Goal: Task Accomplishment & Management: Use online tool/utility

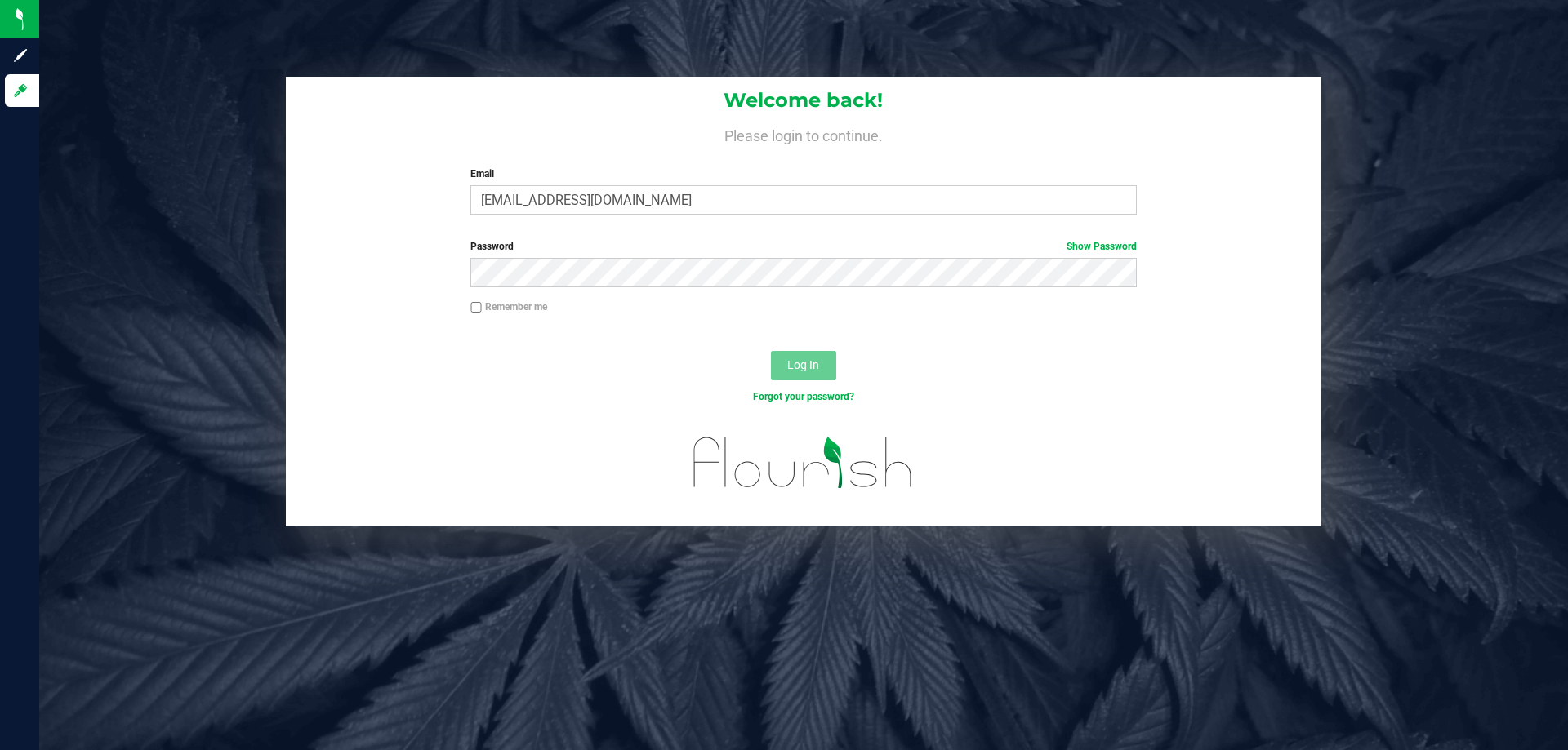
type input "[EMAIL_ADDRESS][DOMAIN_NAME]"
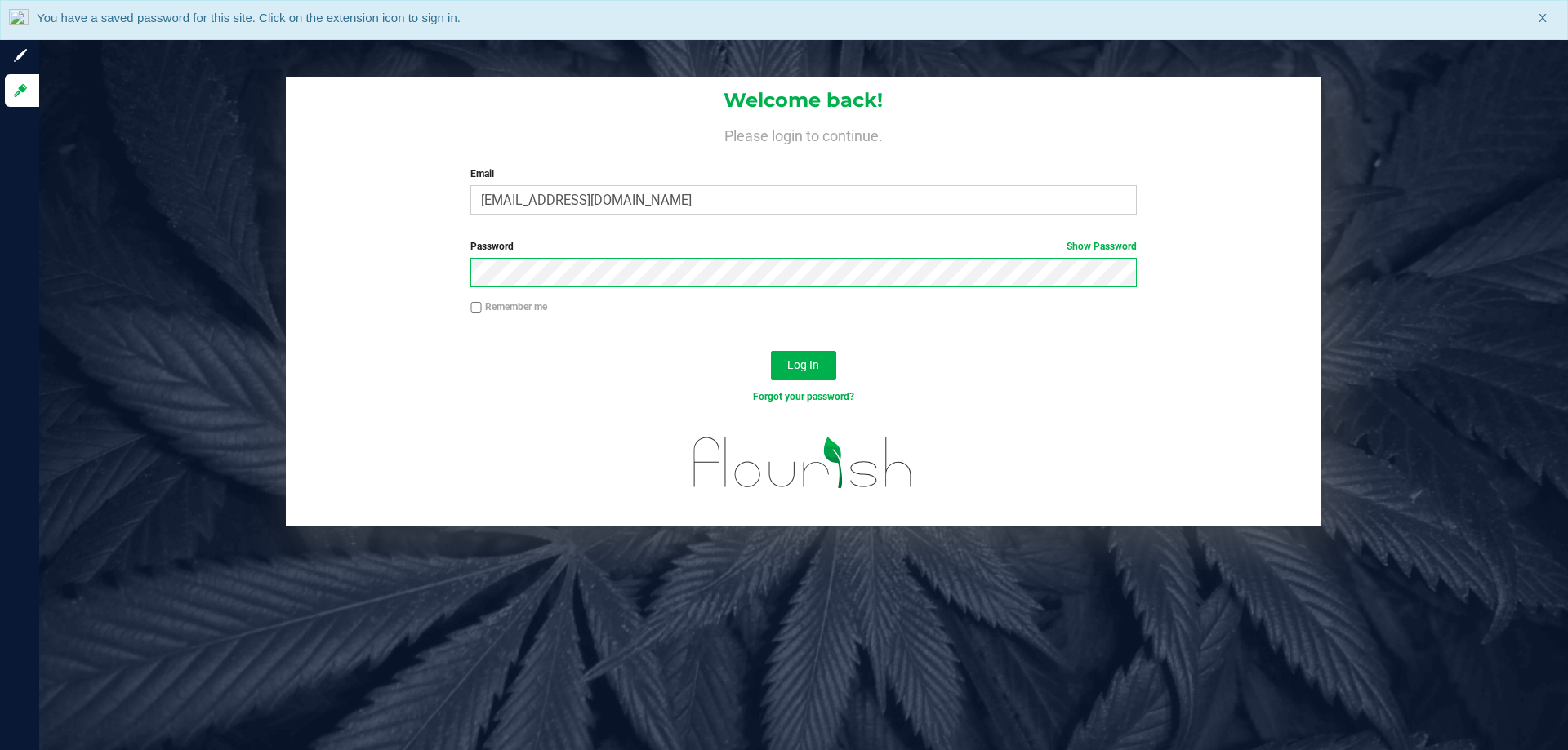
click at [771, 351] on button "Log In" at bounding box center [804, 366] width 65 height 30
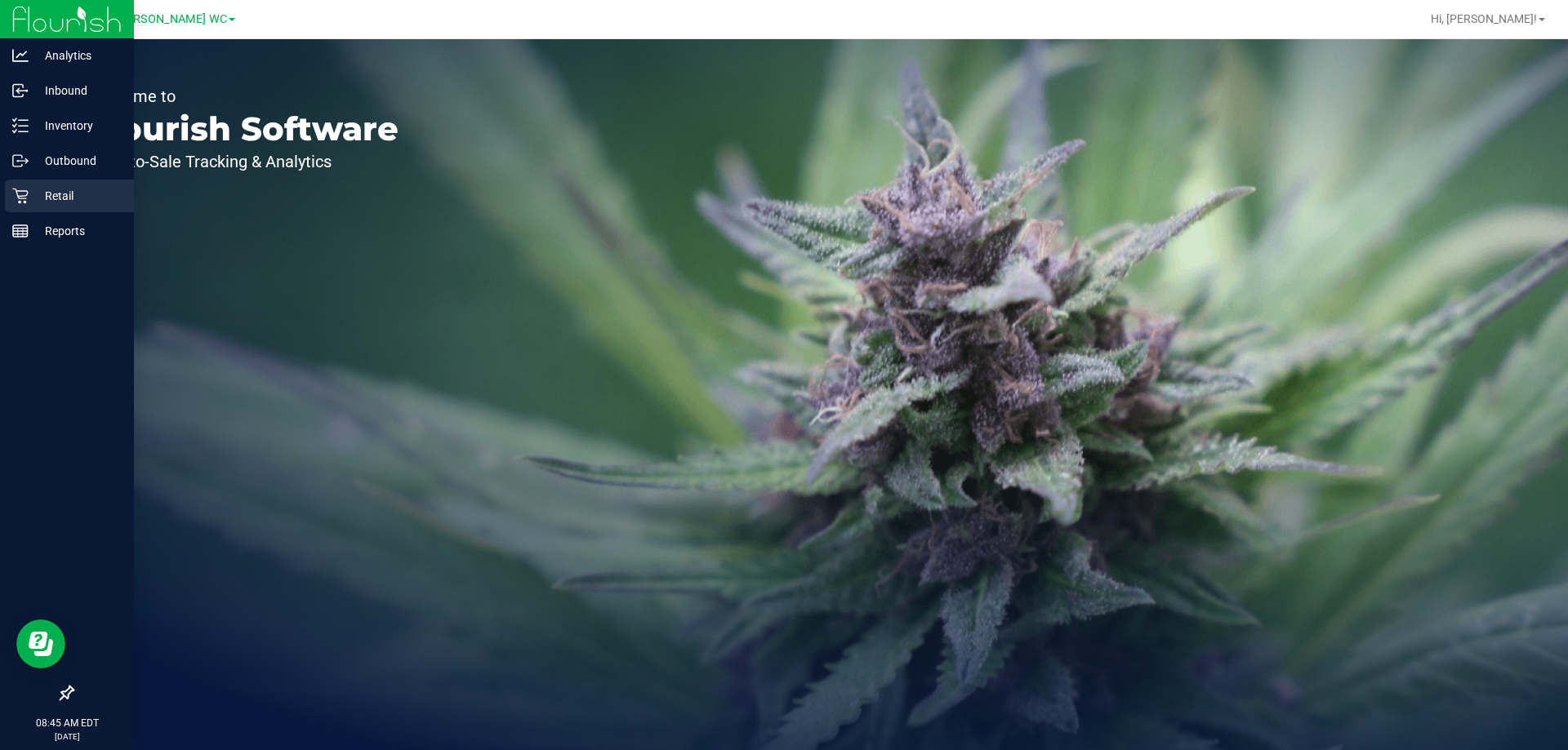
click at [24, 194] on icon at bounding box center [21, 196] width 17 height 17
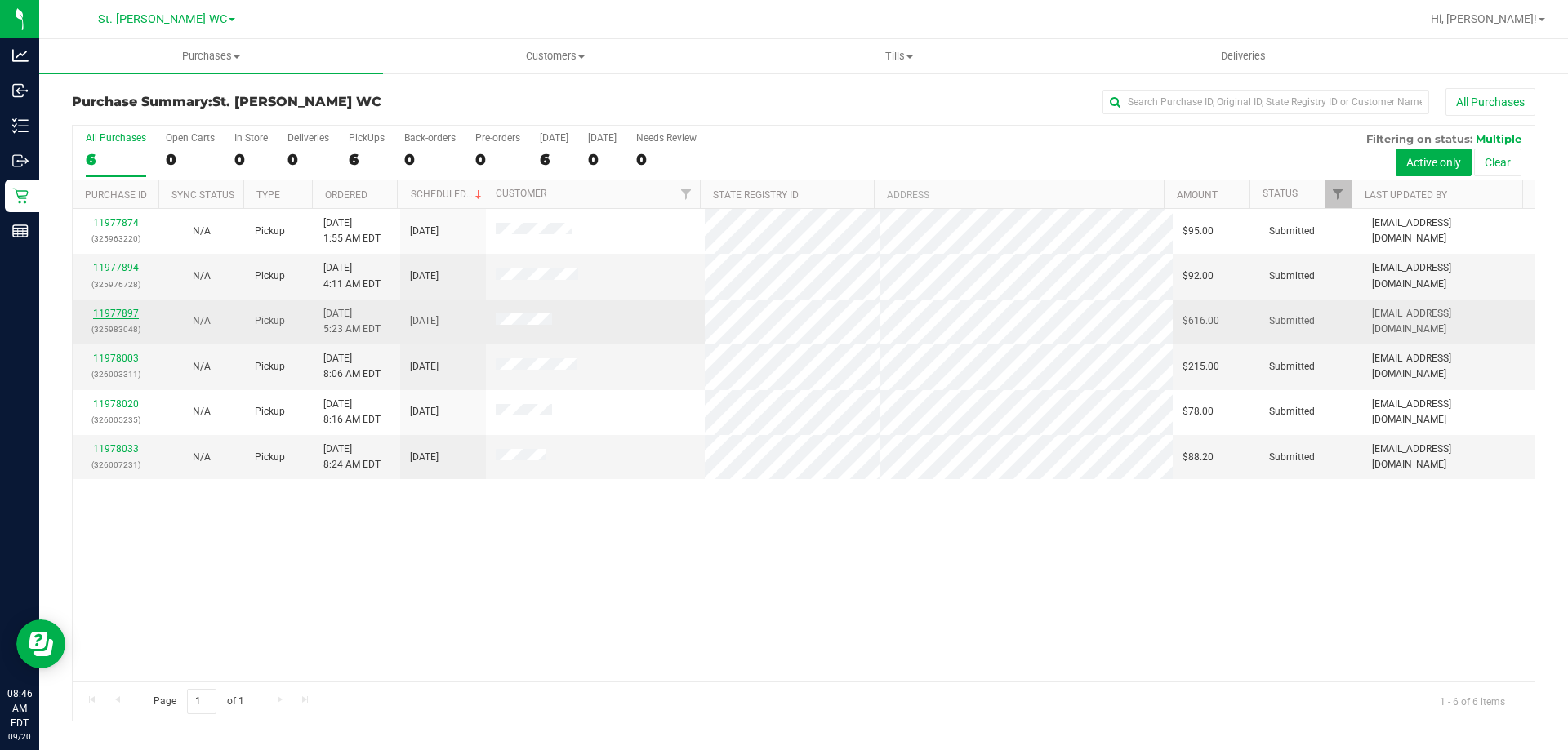
click at [129, 307] on link "11977897" at bounding box center [116, 313] width 46 height 11
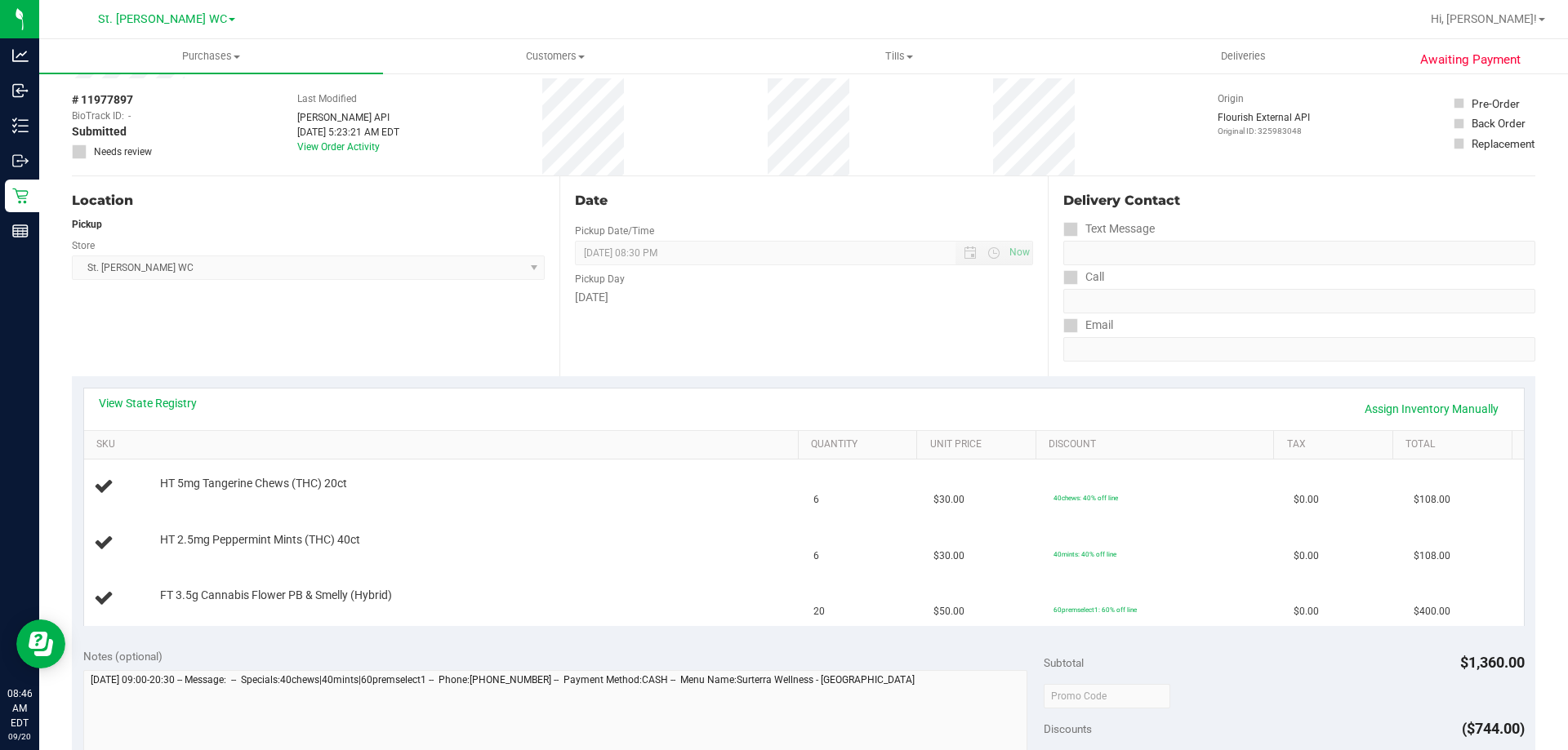
scroll to position [163, 0]
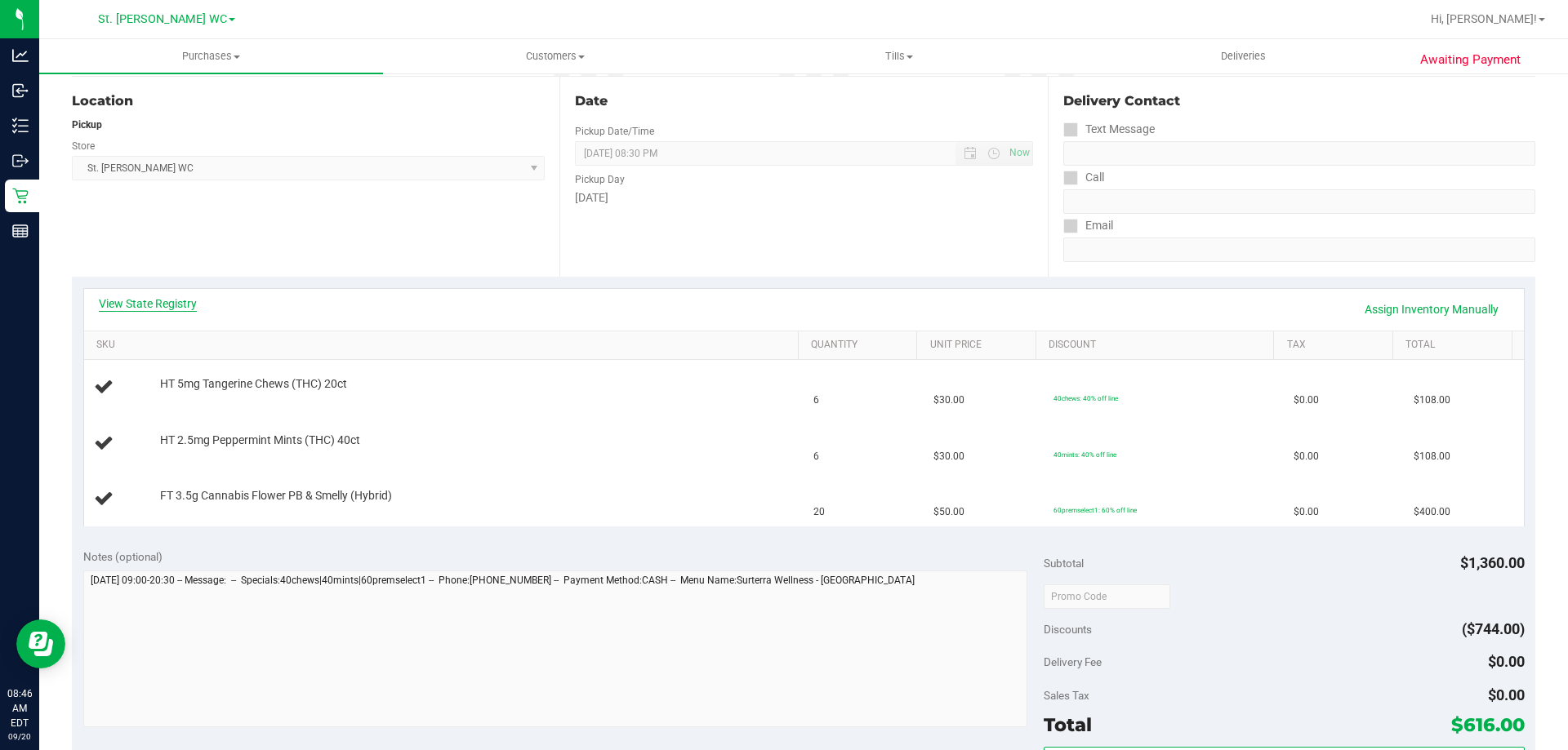
click at [165, 296] on link "View State Registry" at bounding box center [147, 304] width 98 height 17
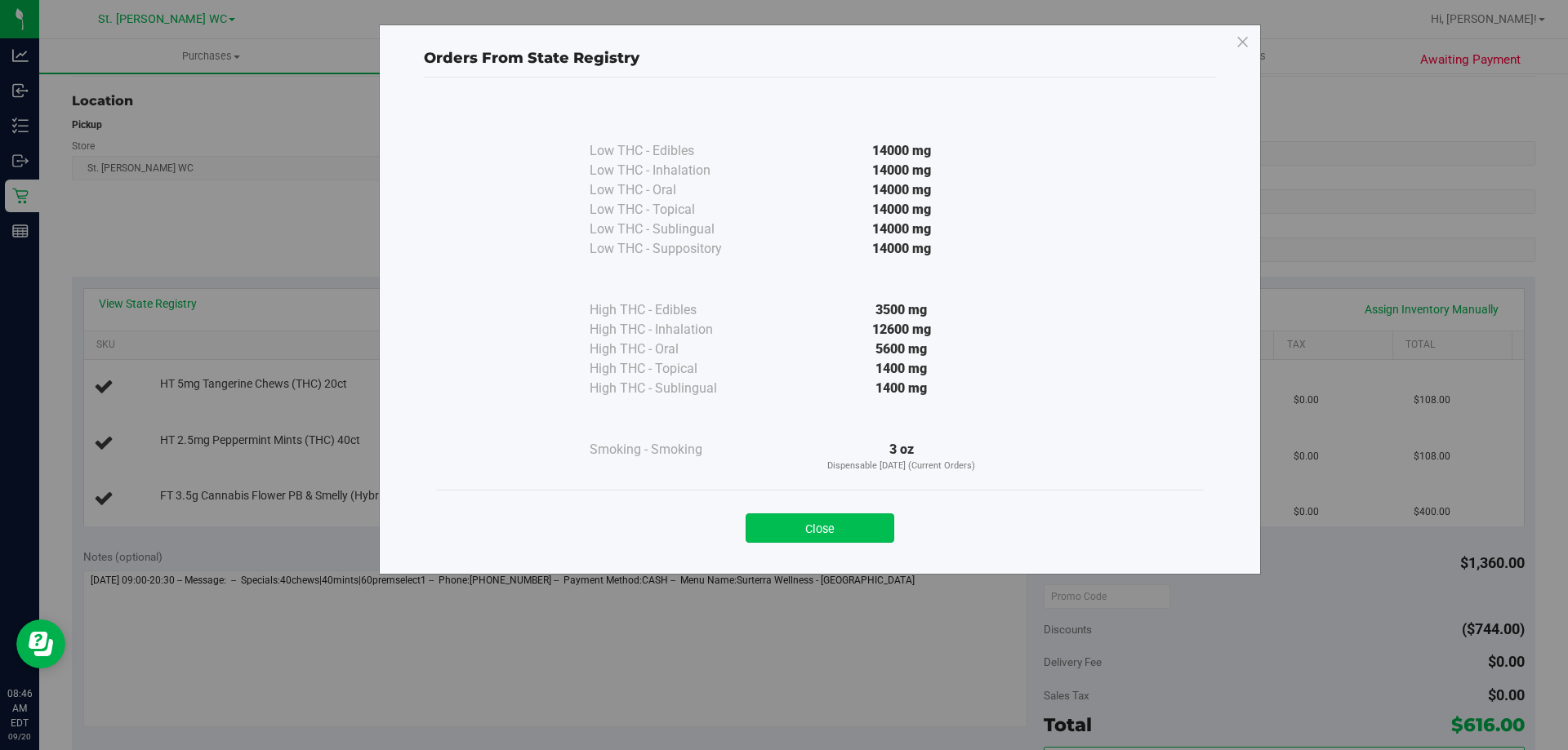
click at [860, 520] on button "Close" at bounding box center [819, 528] width 148 height 30
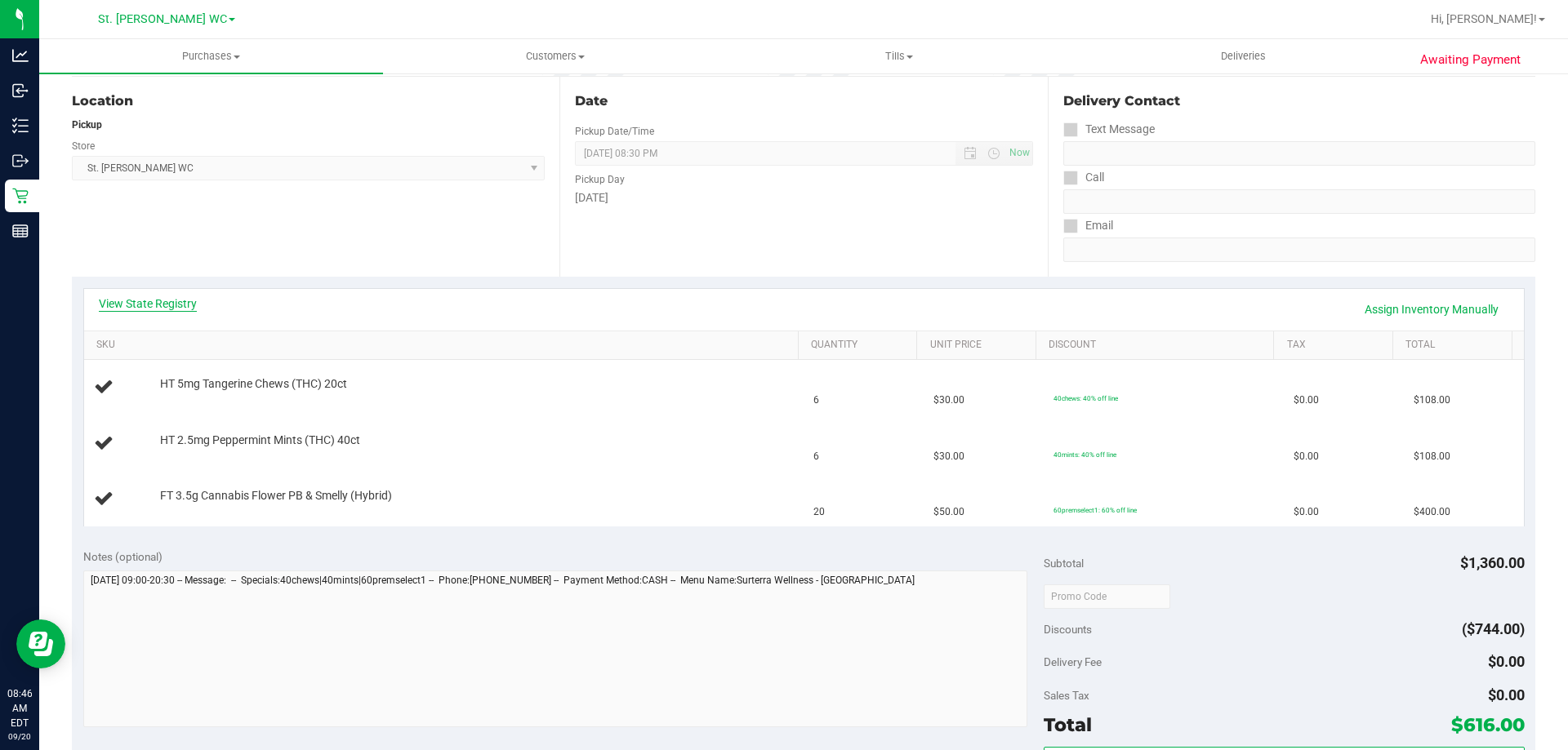
click at [165, 306] on link "View State Registry" at bounding box center [147, 304] width 98 height 17
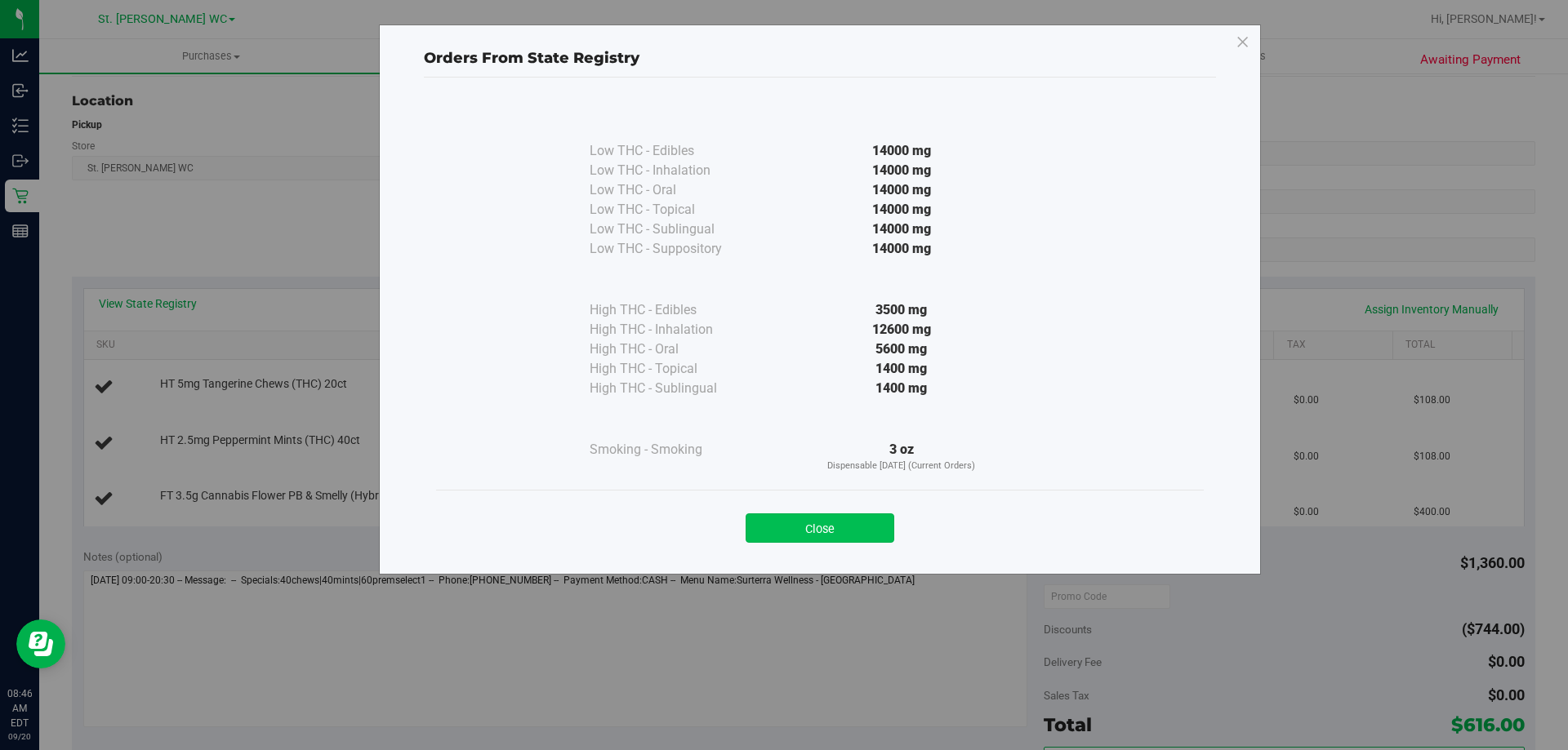
click at [863, 533] on button "Close" at bounding box center [819, 528] width 148 height 30
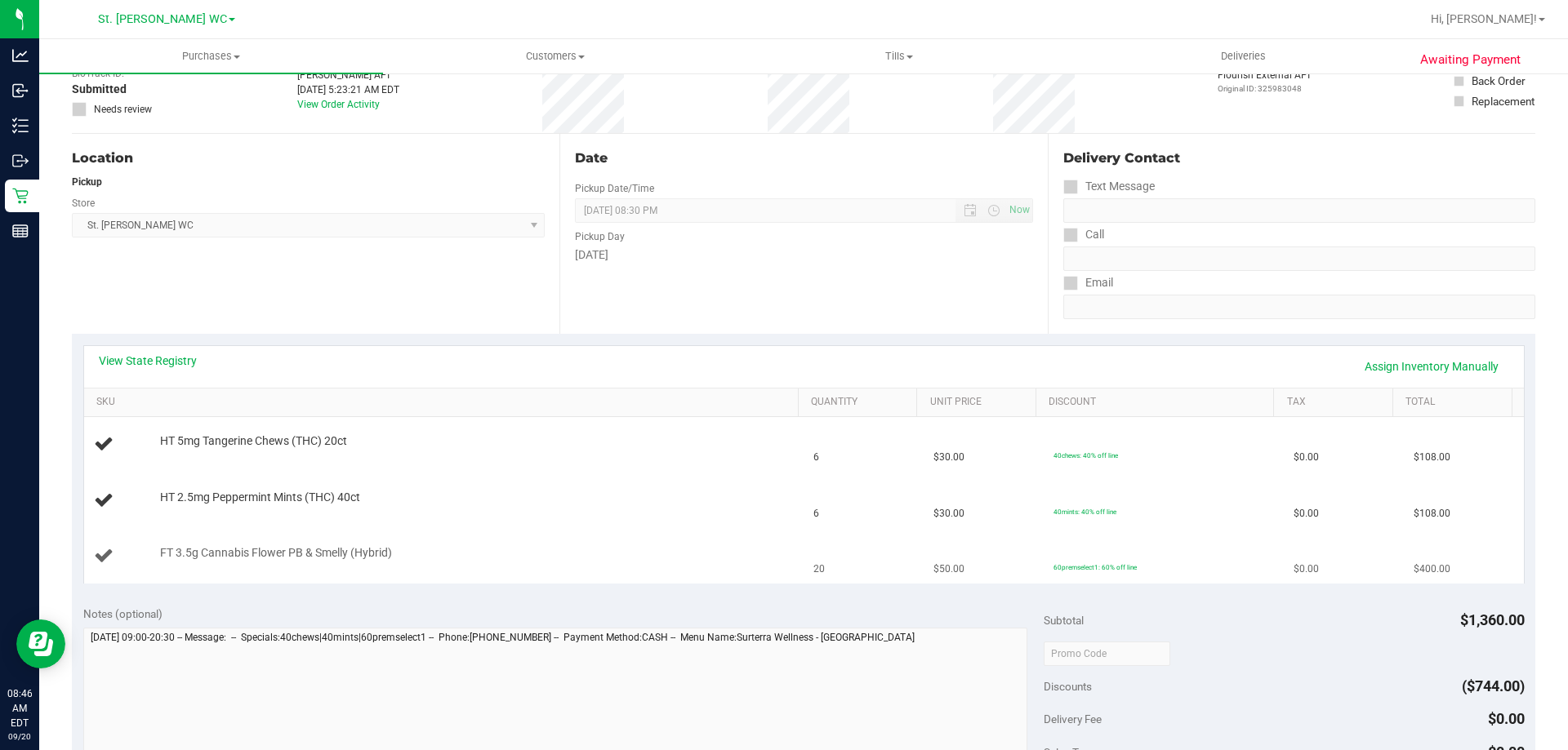
scroll to position [0, 0]
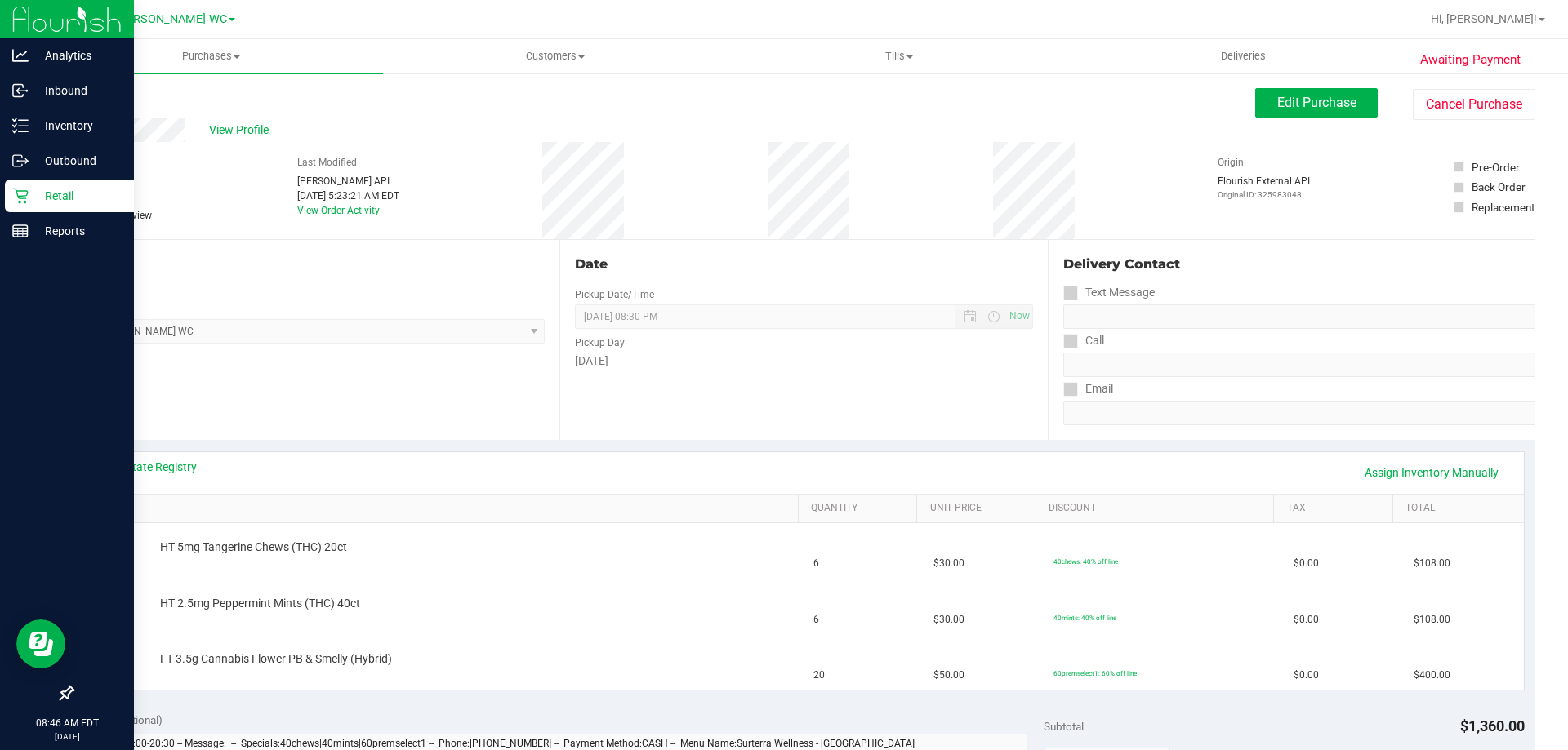
click at [65, 198] on p "Retail" at bounding box center [77, 196] width 98 height 20
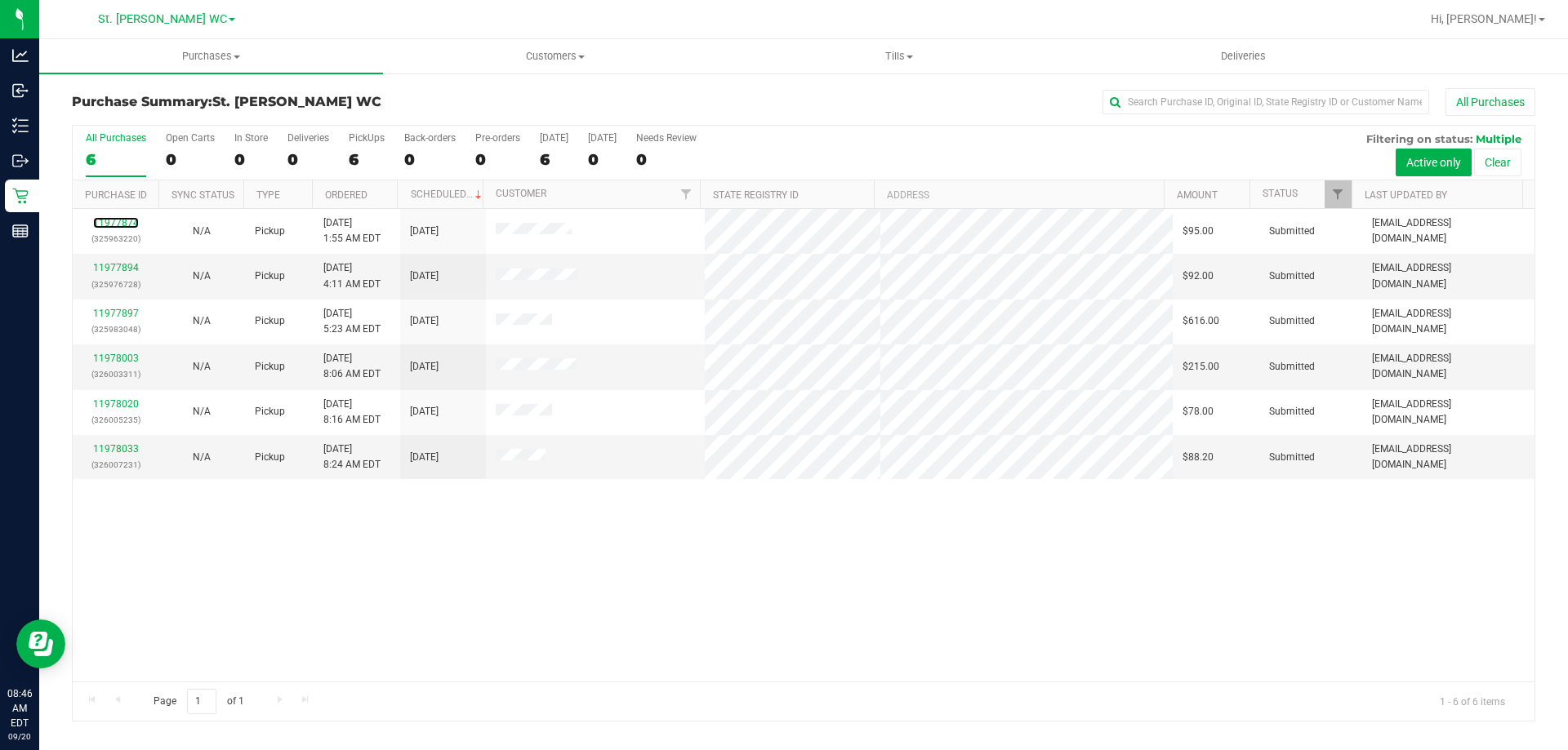
click at [128, 225] on link "11977874" at bounding box center [116, 223] width 46 height 11
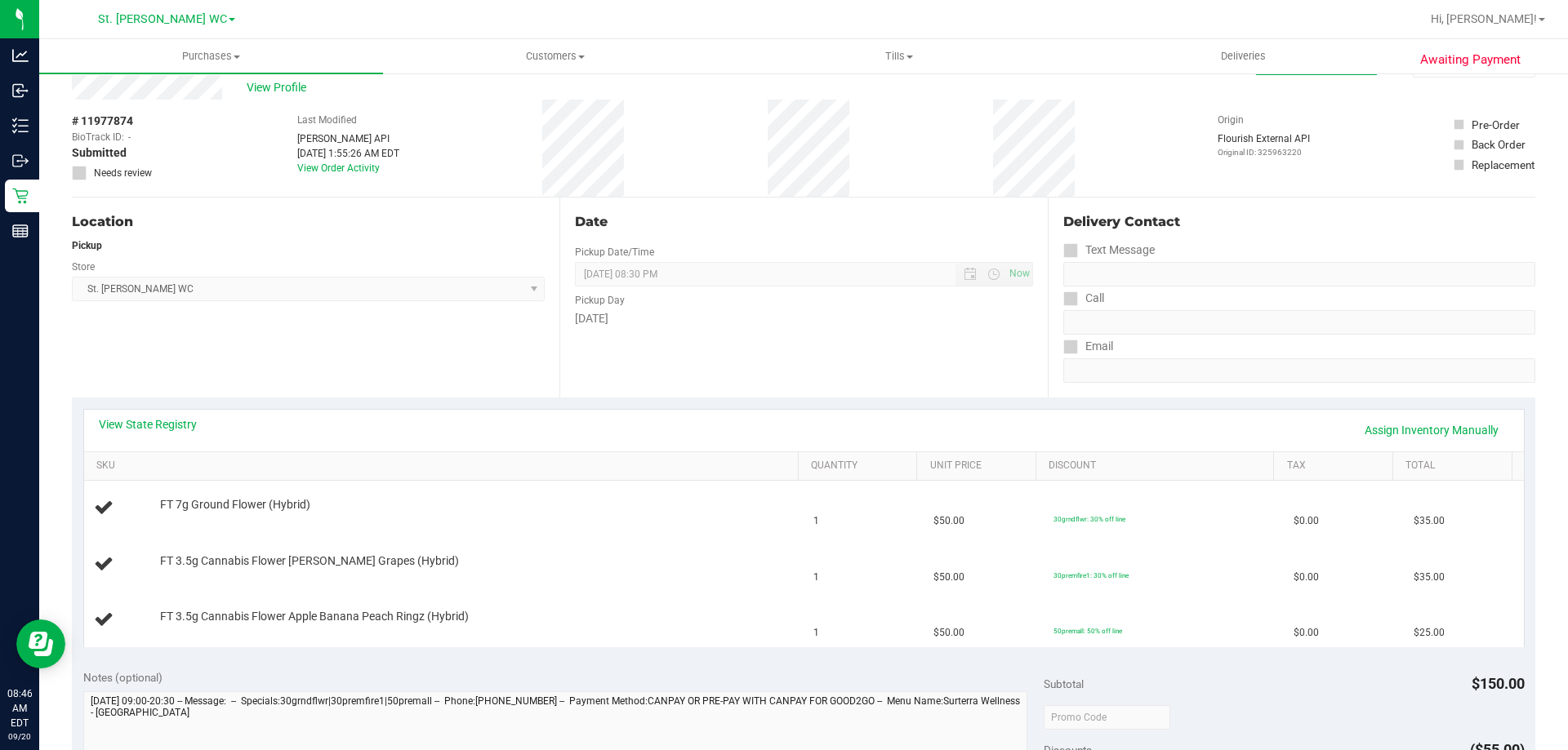
scroll to position [82, 0]
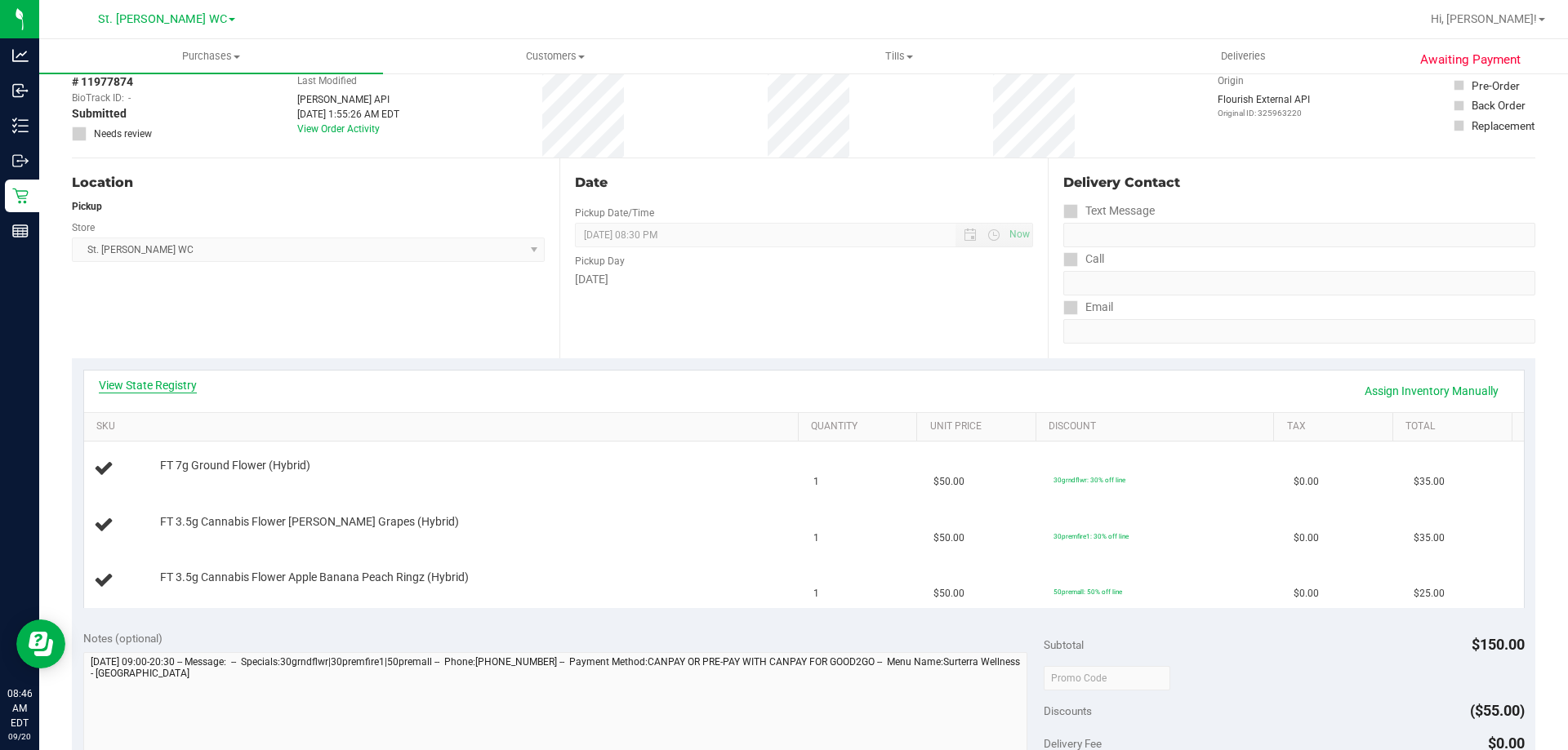
click at [168, 387] on link "View State Registry" at bounding box center [147, 386] width 98 height 17
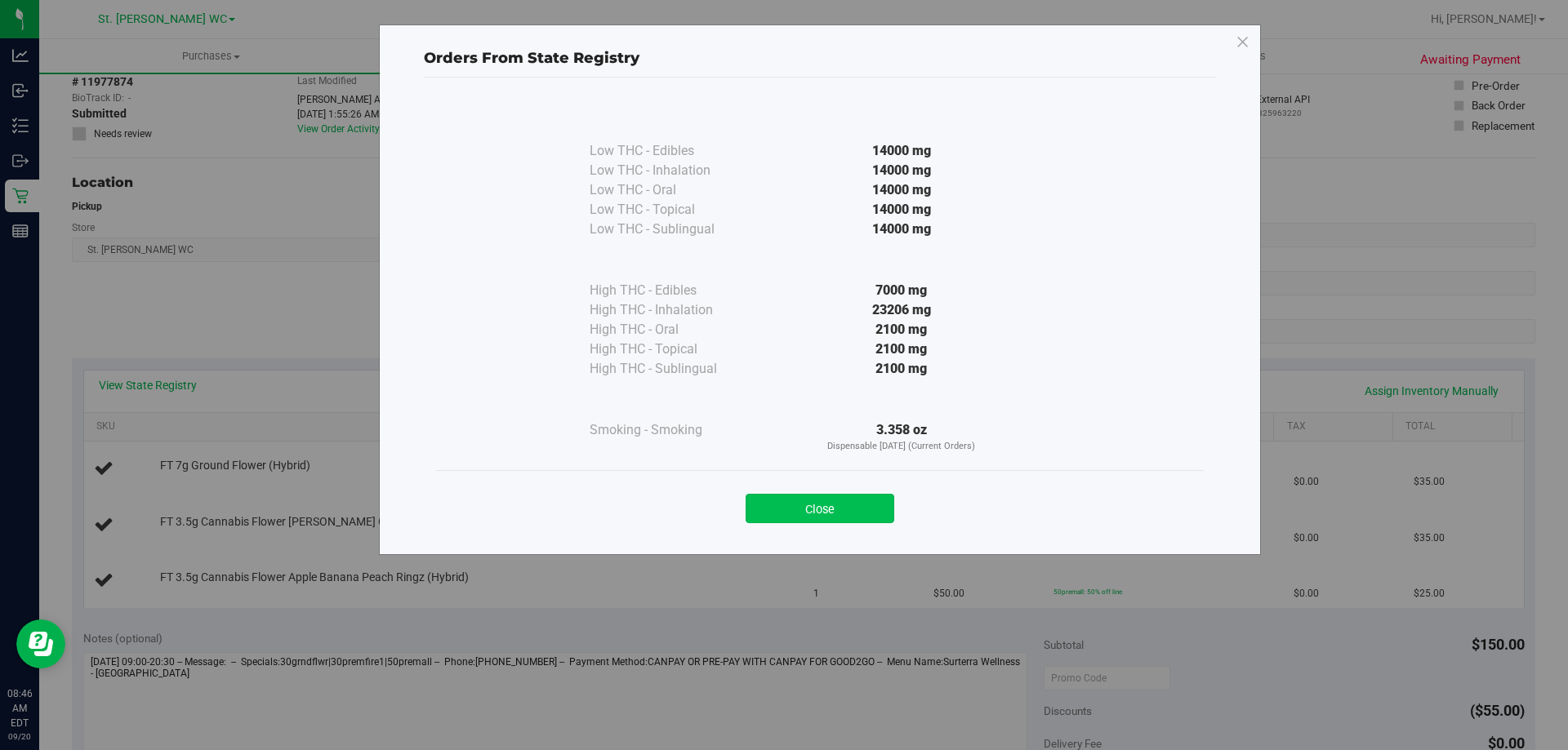
click at [855, 516] on button "Close" at bounding box center [819, 509] width 148 height 30
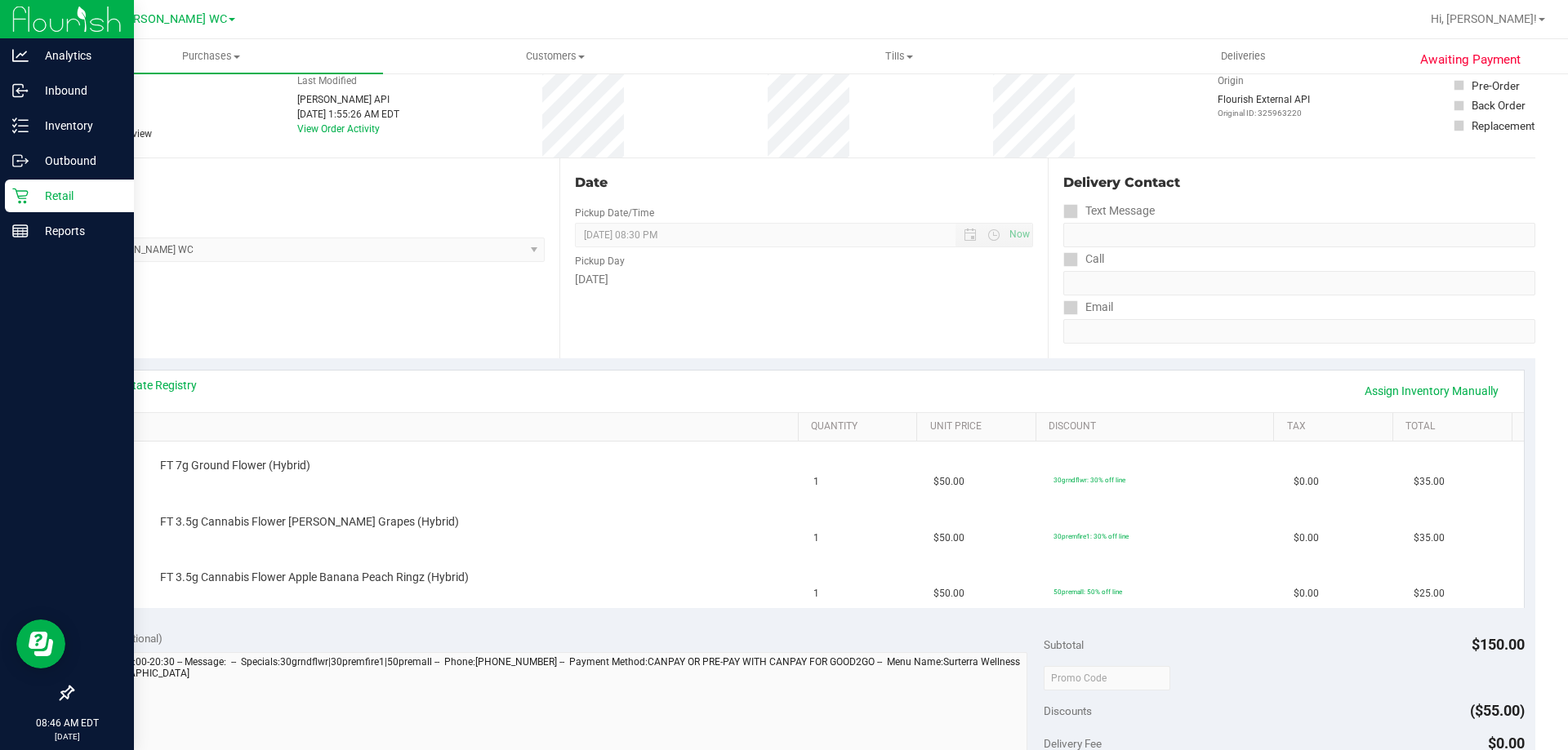
click at [1, 200] on link "Retail" at bounding box center [67, 198] width 134 height 35
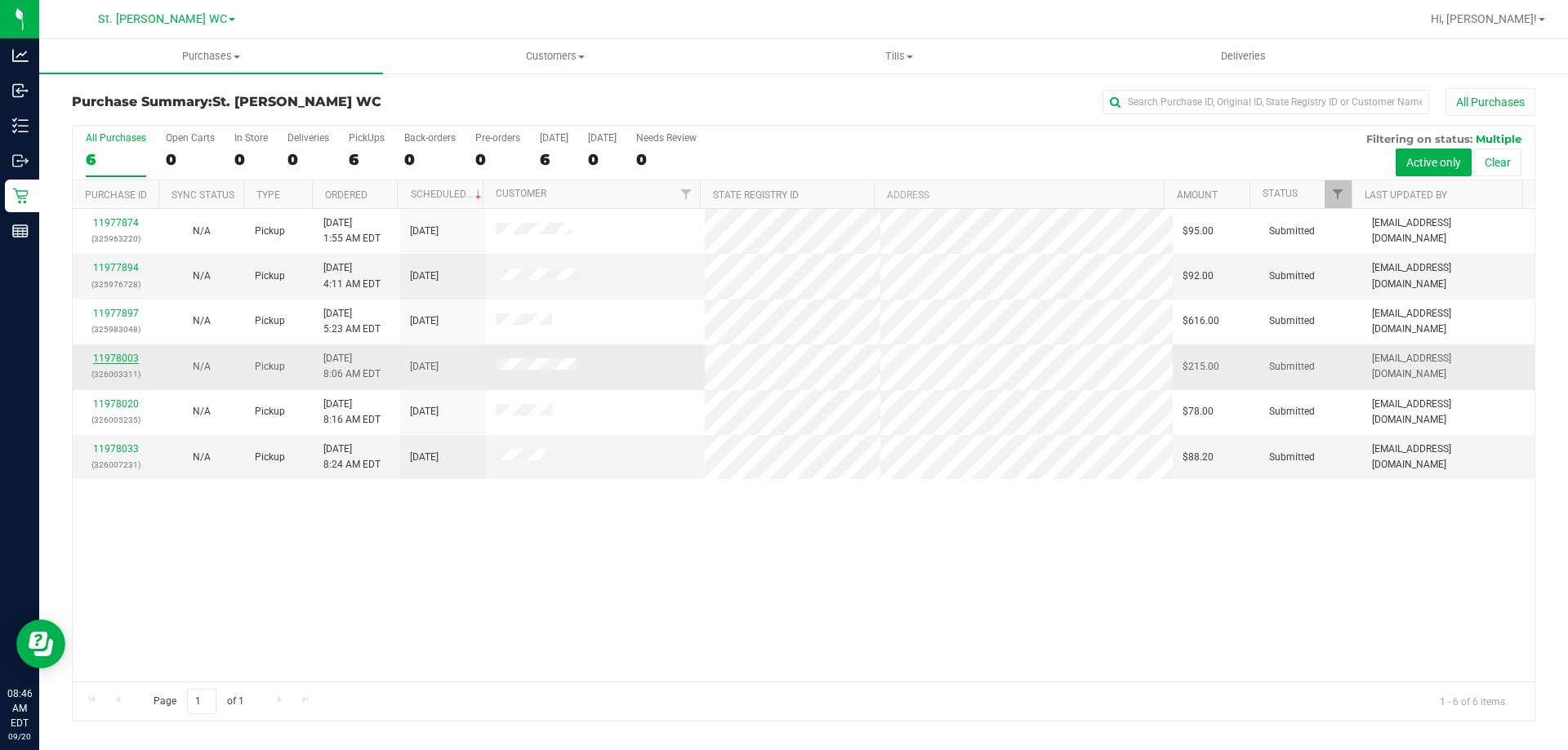
click at [118, 358] on link "11978003" at bounding box center [116, 358] width 46 height 11
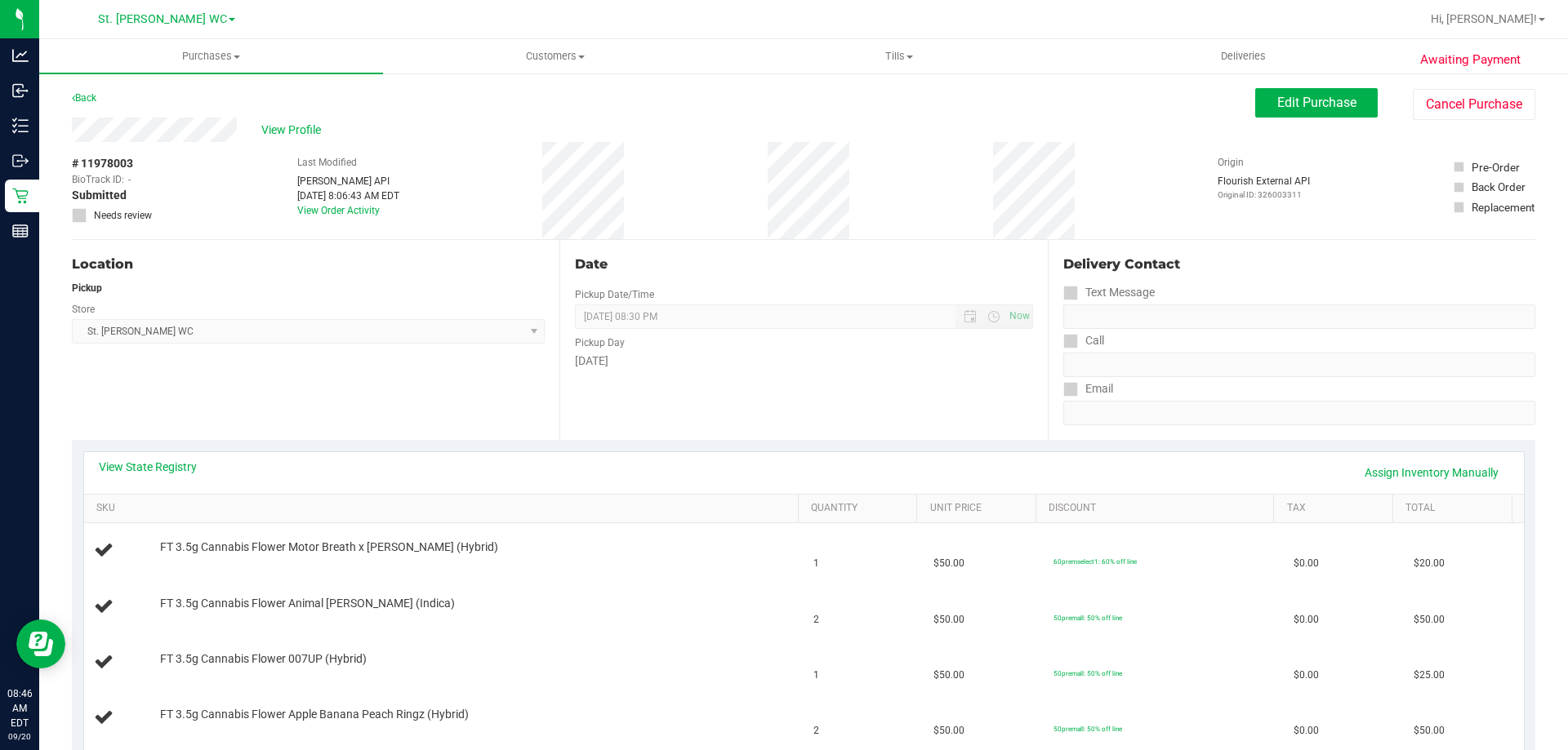
scroll to position [163, 0]
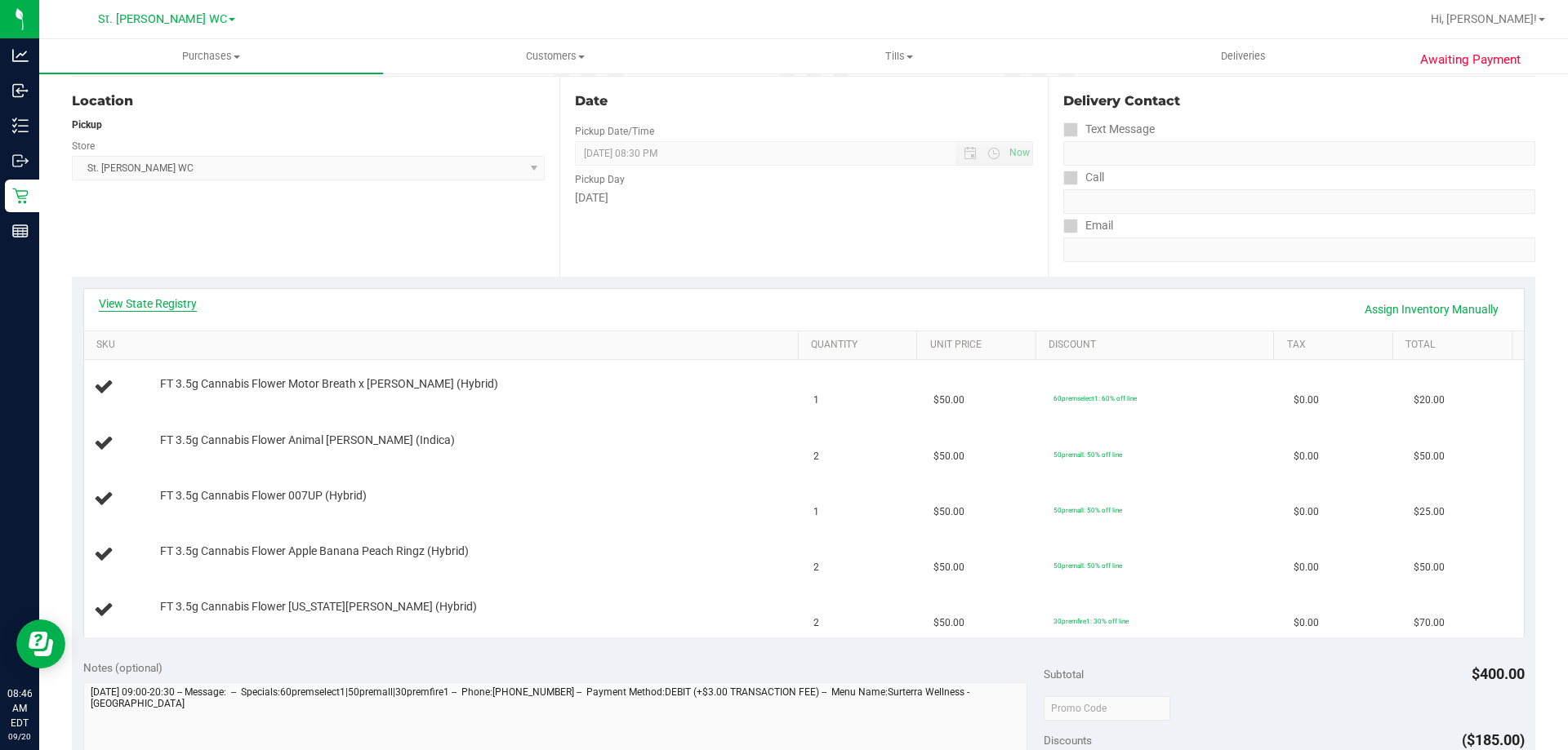
click at [130, 302] on link "View State Registry" at bounding box center [147, 304] width 98 height 17
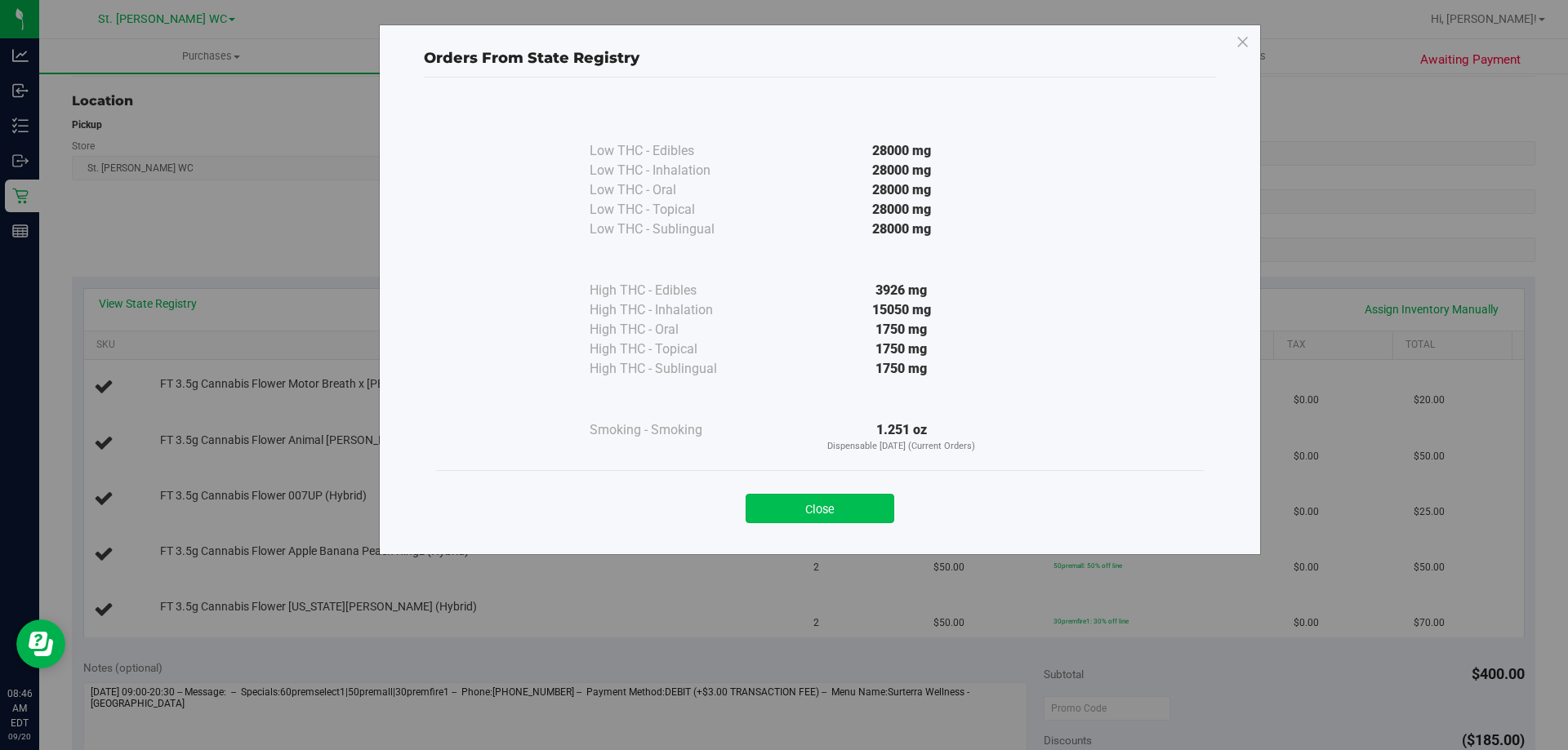
click at [858, 512] on button "Close" at bounding box center [819, 509] width 148 height 30
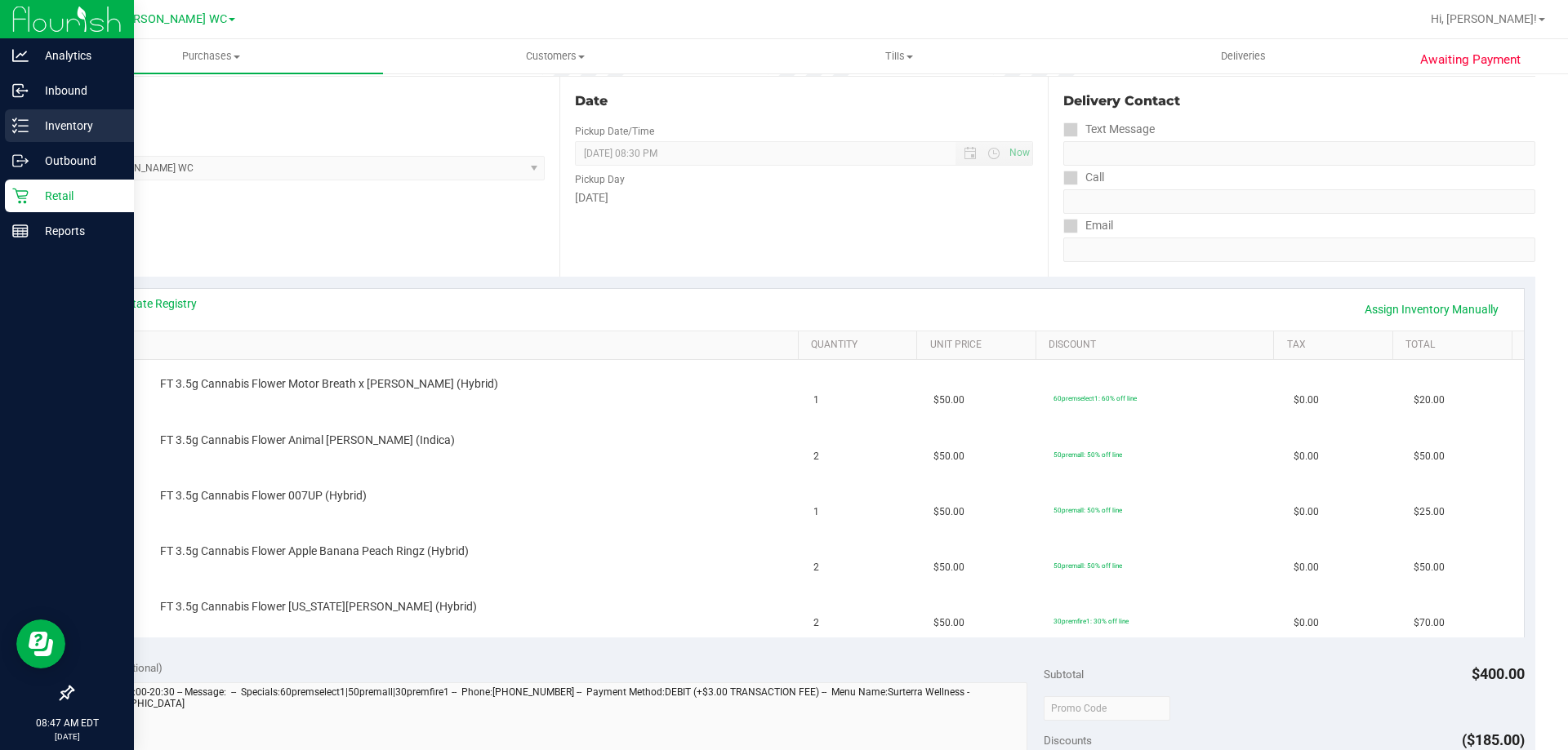
click at [34, 129] on p "Inventory" at bounding box center [77, 125] width 98 height 20
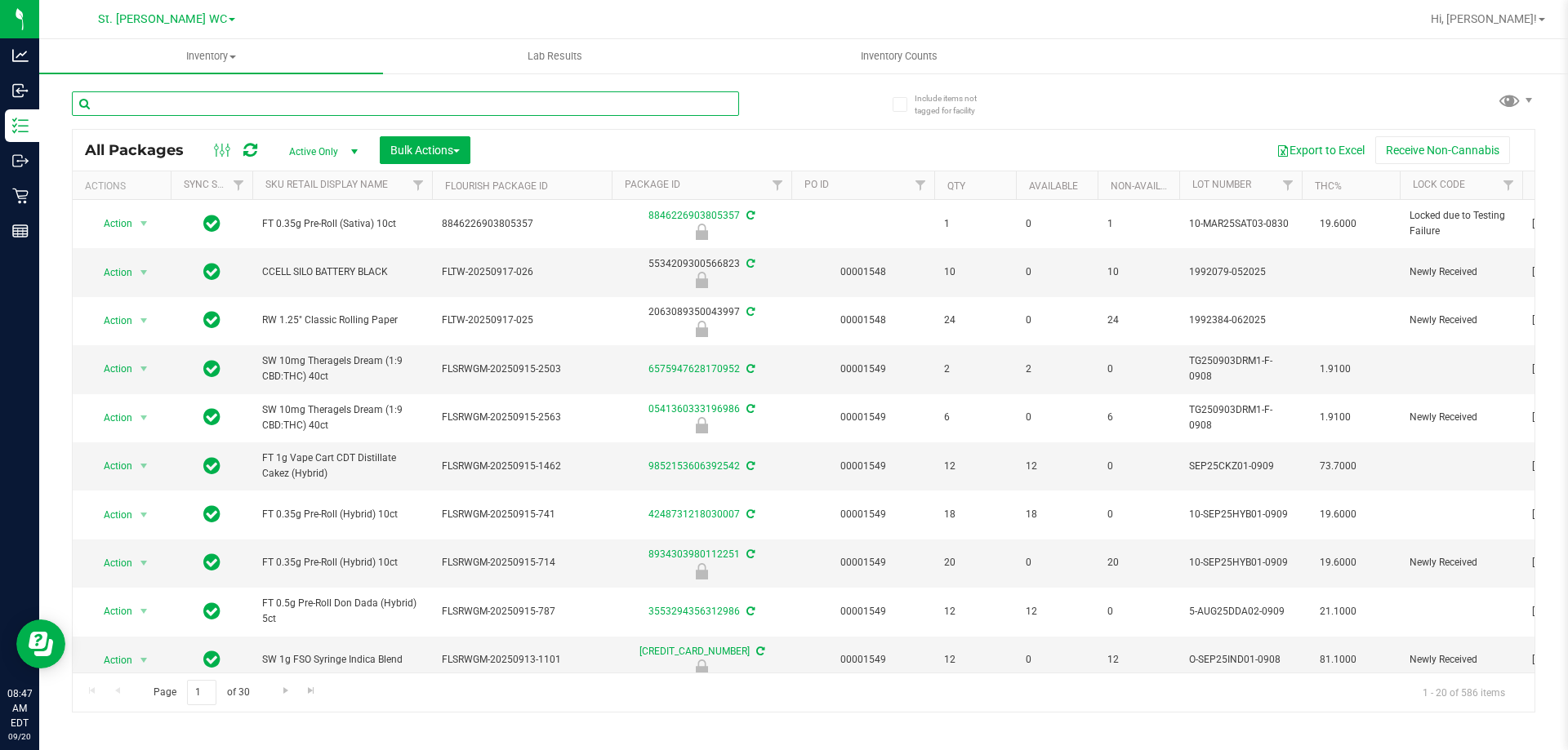
click at [227, 109] on input "text" at bounding box center [406, 103] width 667 height 24
click at [333, 189] on link "Sku Retail Display Name" at bounding box center [326, 184] width 122 height 11
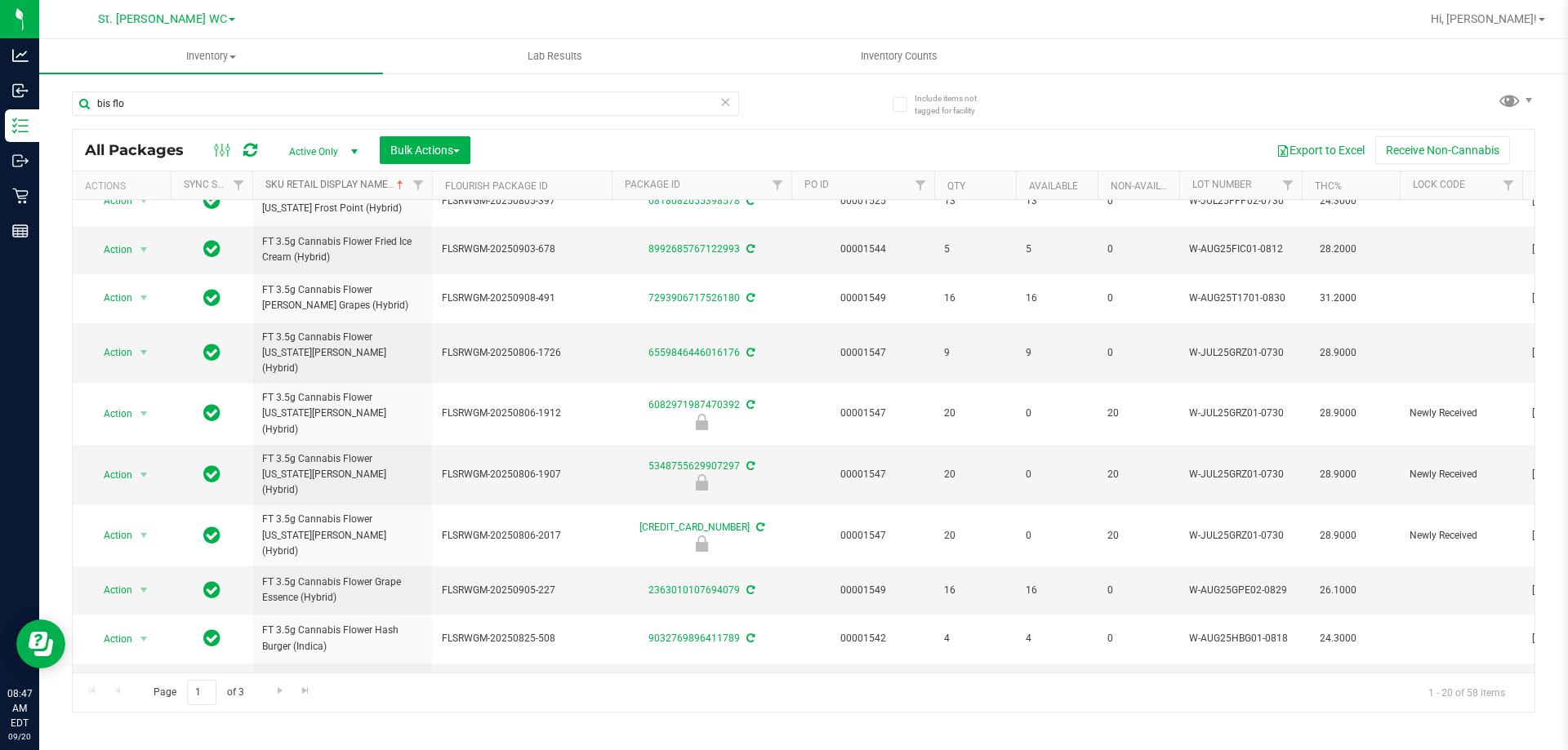
scroll to position [521, 0]
click at [273, 695] on span "Go to the next page" at bounding box center [280, 690] width 13 height 13
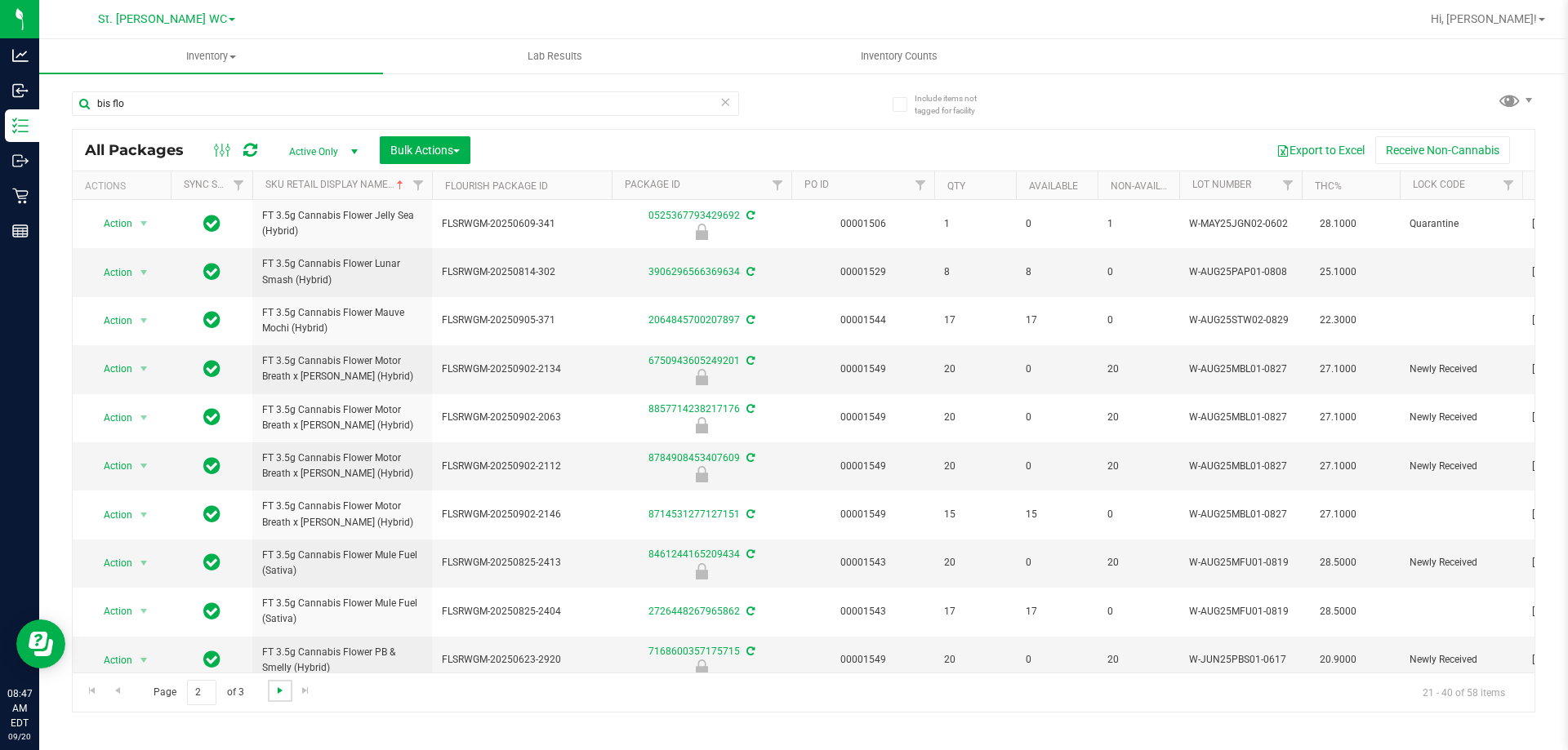
click at [283, 693] on span "Go to the next page" at bounding box center [280, 690] width 13 height 13
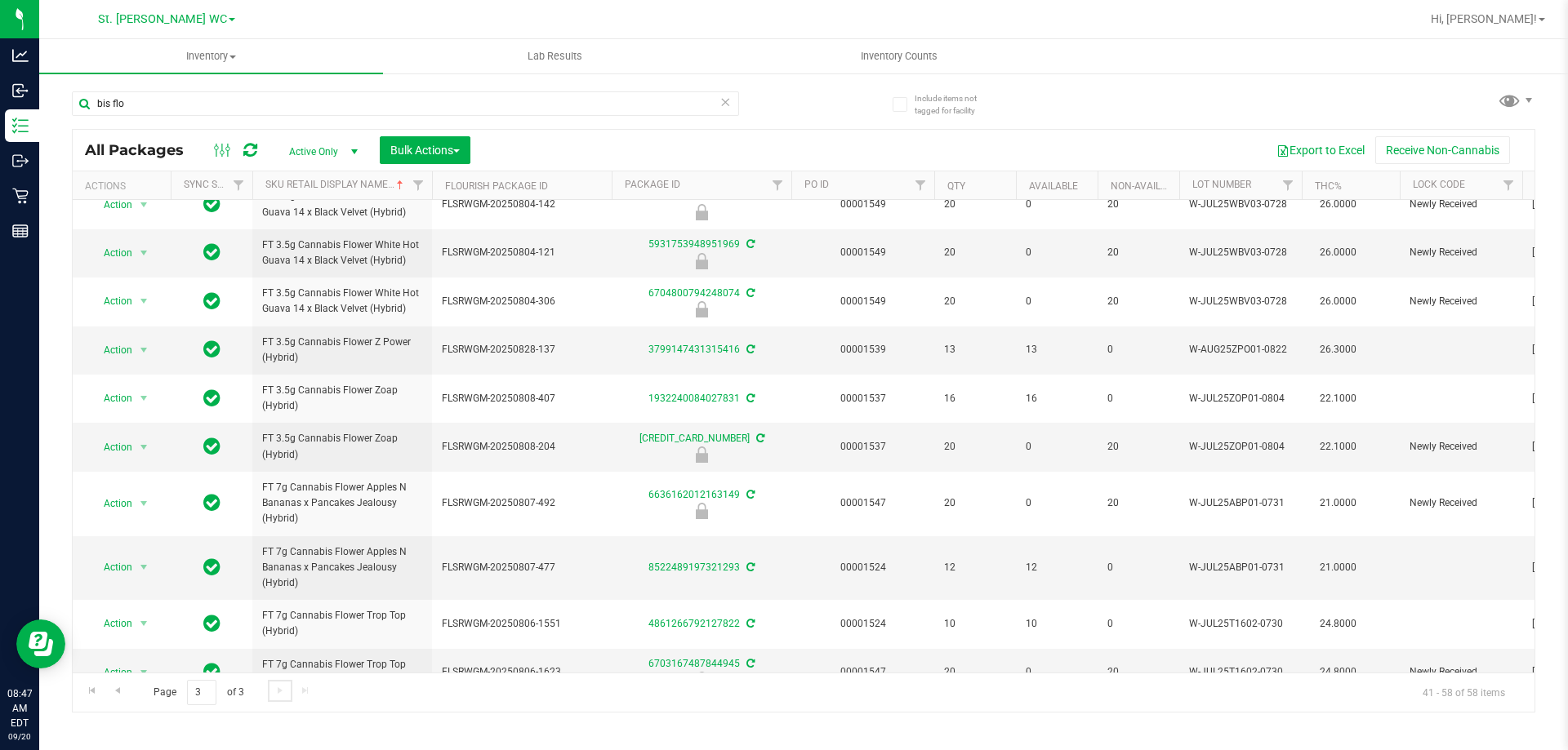
scroll to position [437, 0]
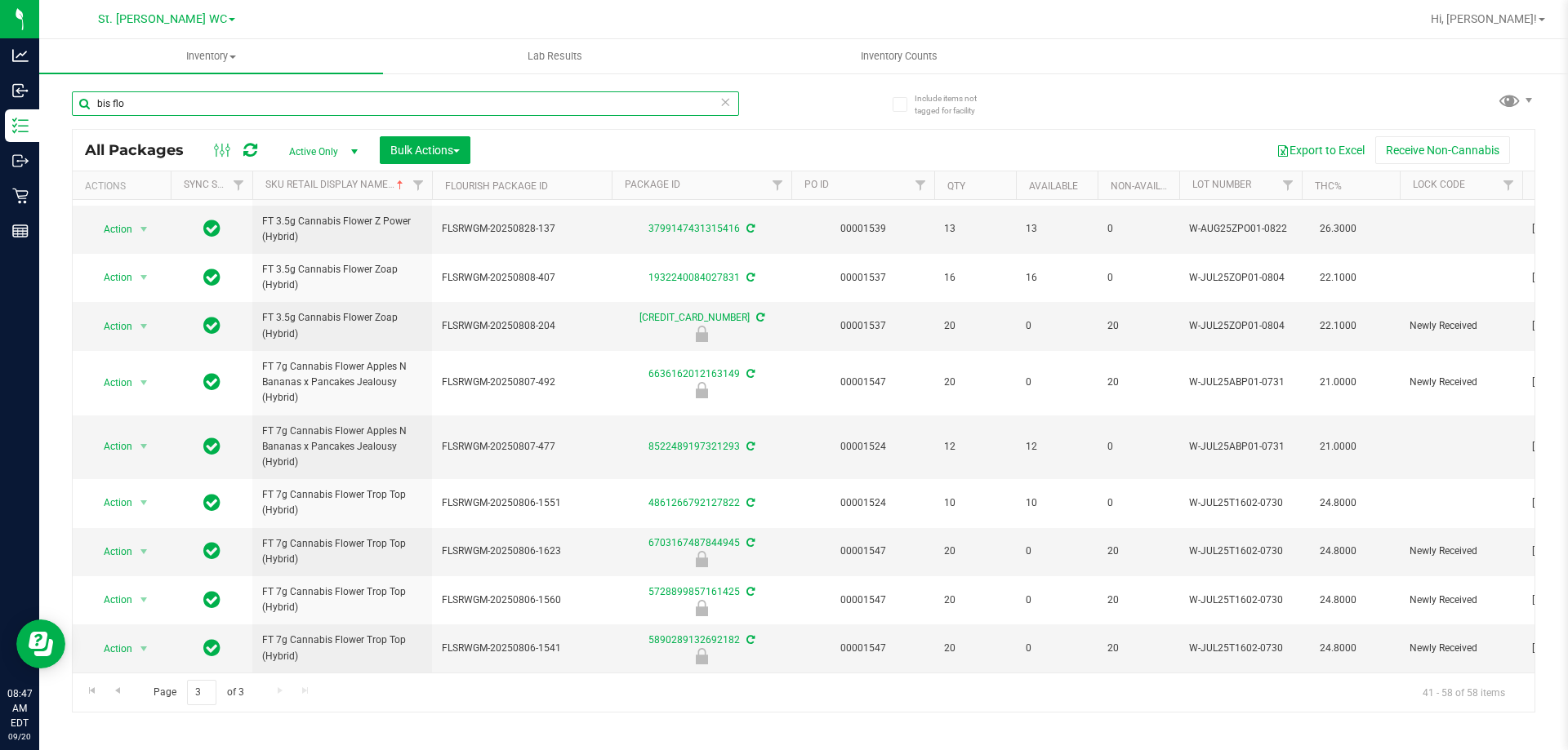
click at [175, 94] on input "bis flo" at bounding box center [406, 103] width 667 height 24
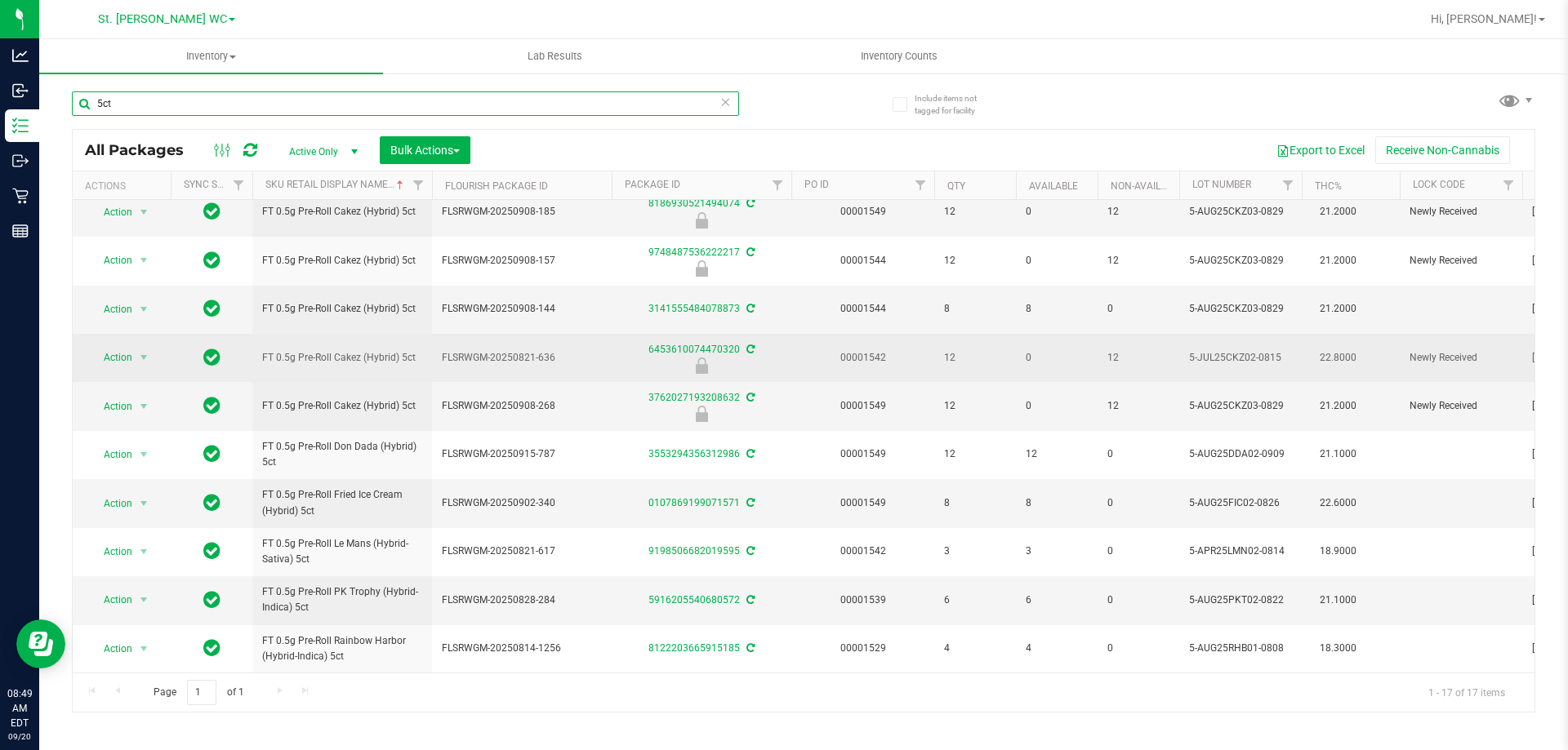
scroll to position [363, 0]
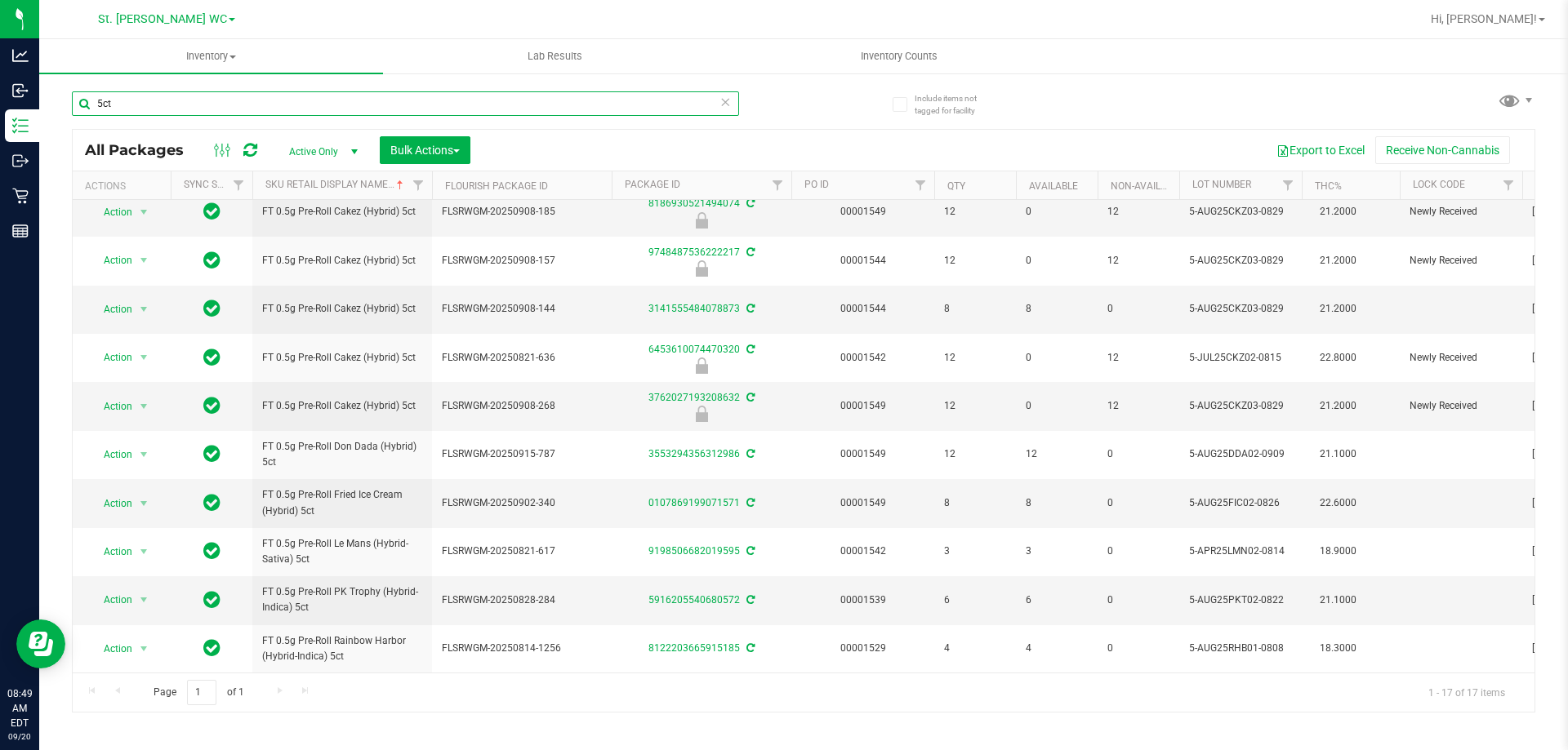
click at [190, 97] on input "5ct" at bounding box center [406, 103] width 667 height 24
click at [188, 100] on input "5ct" at bounding box center [406, 103] width 667 height 24
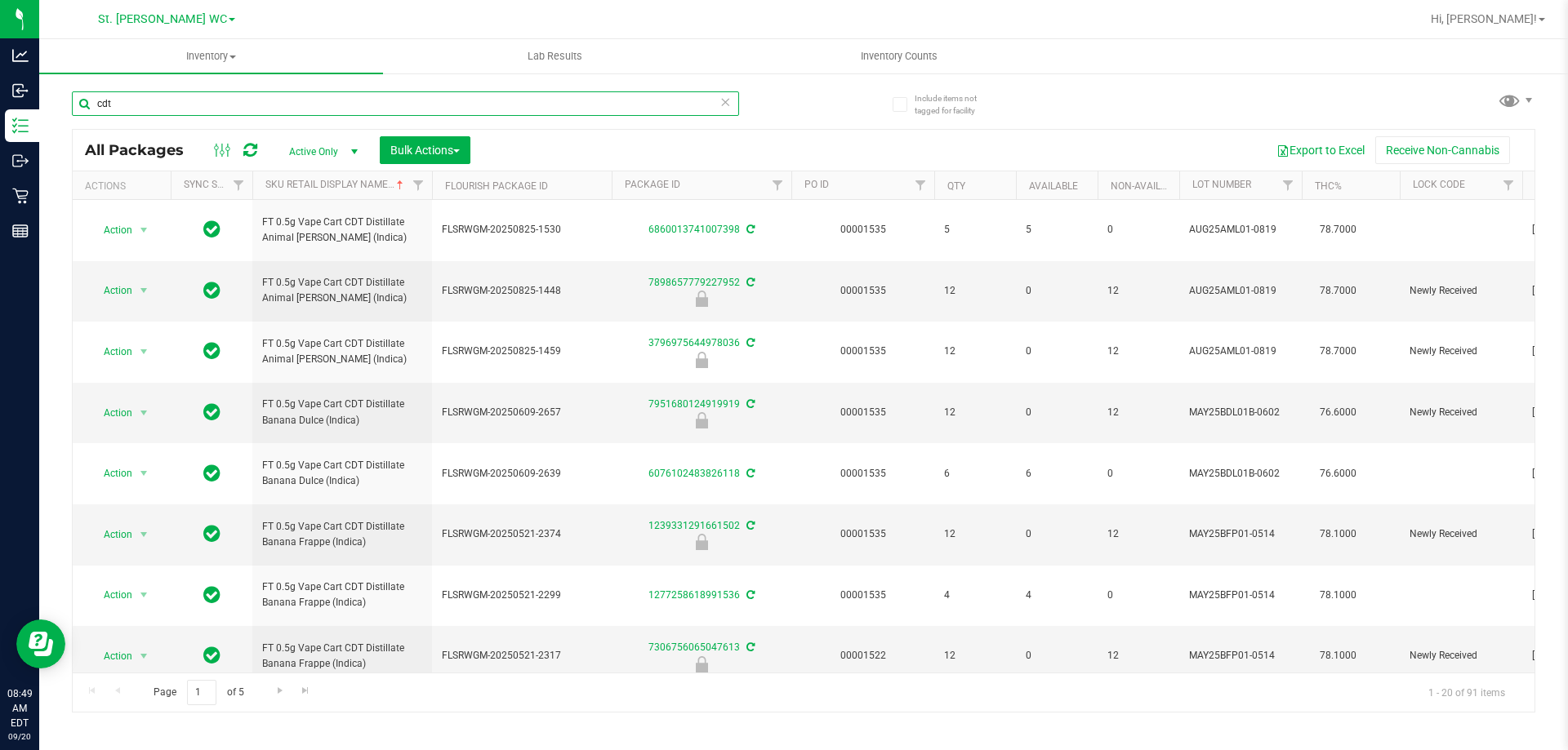
click at [267, 109] on input "cdt" at bounding box center [406, 103] width 667 height 24
click at [267, 108] on input "cdt" at bounding box center [406, 103] width 667 height 24
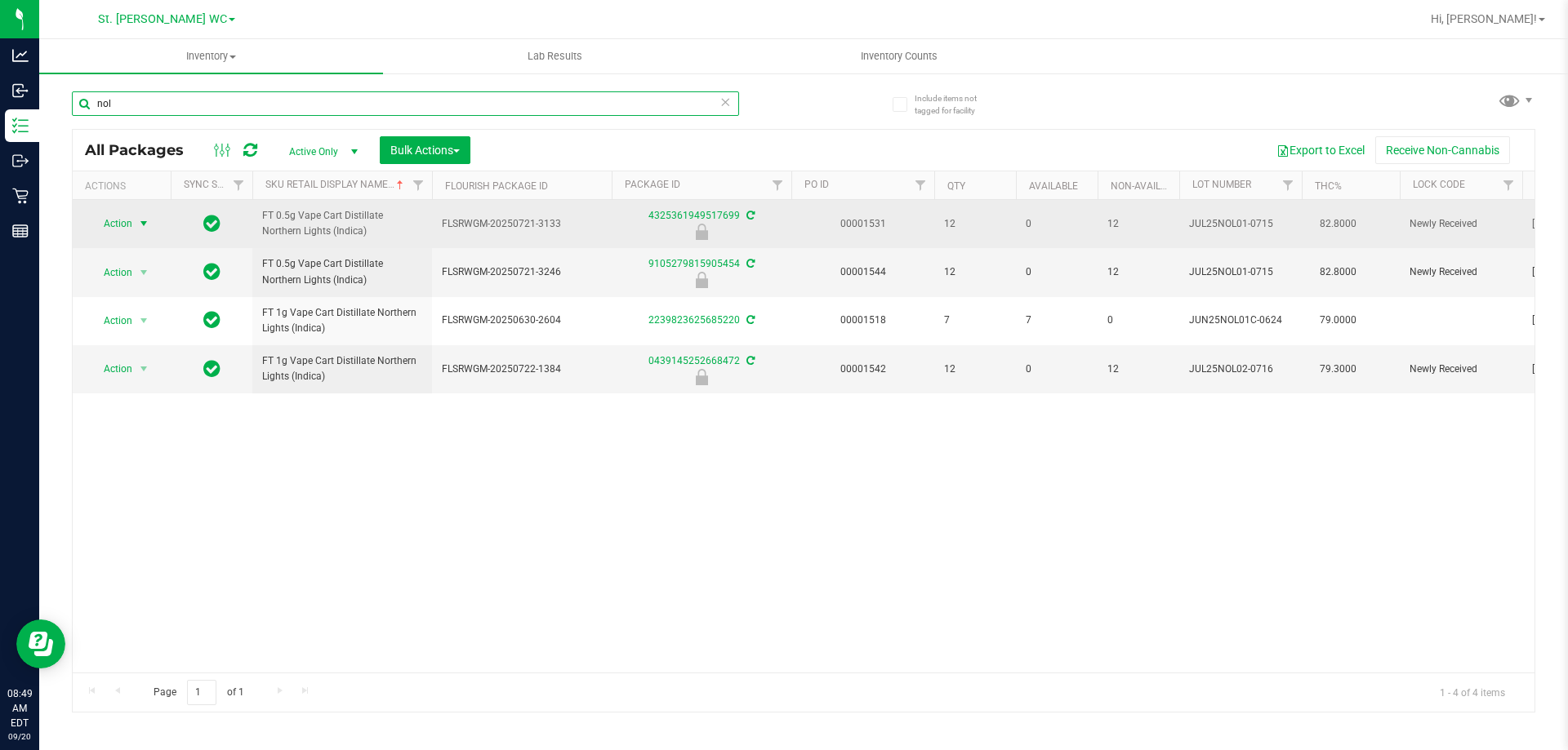
type input "nol"
click at [123, 230] on span "Action" at bounding box center [110, 224] width 44 height 23
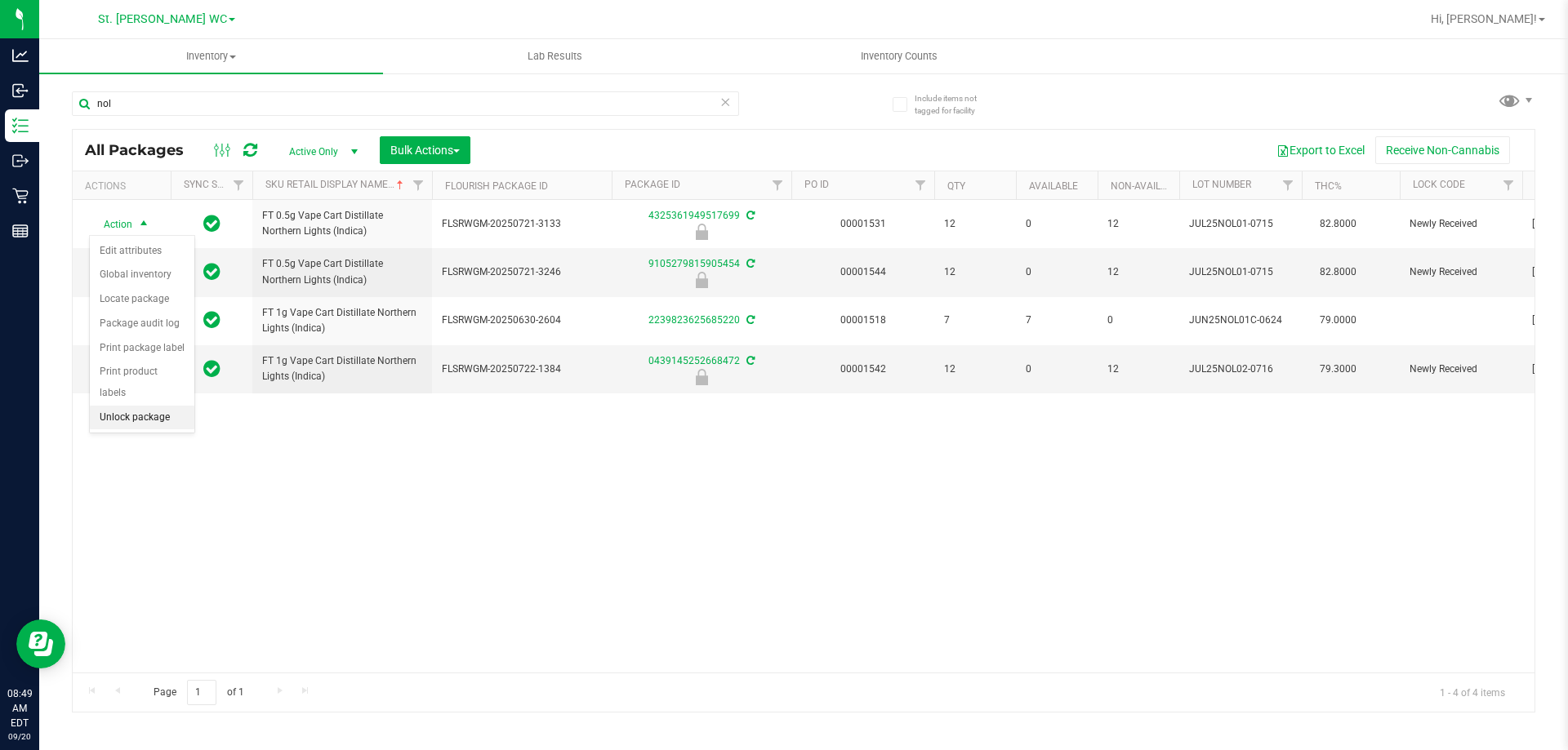
click at [158, 405] on li "Unlock package" at bounding box center [142, 417] width 104 height 24
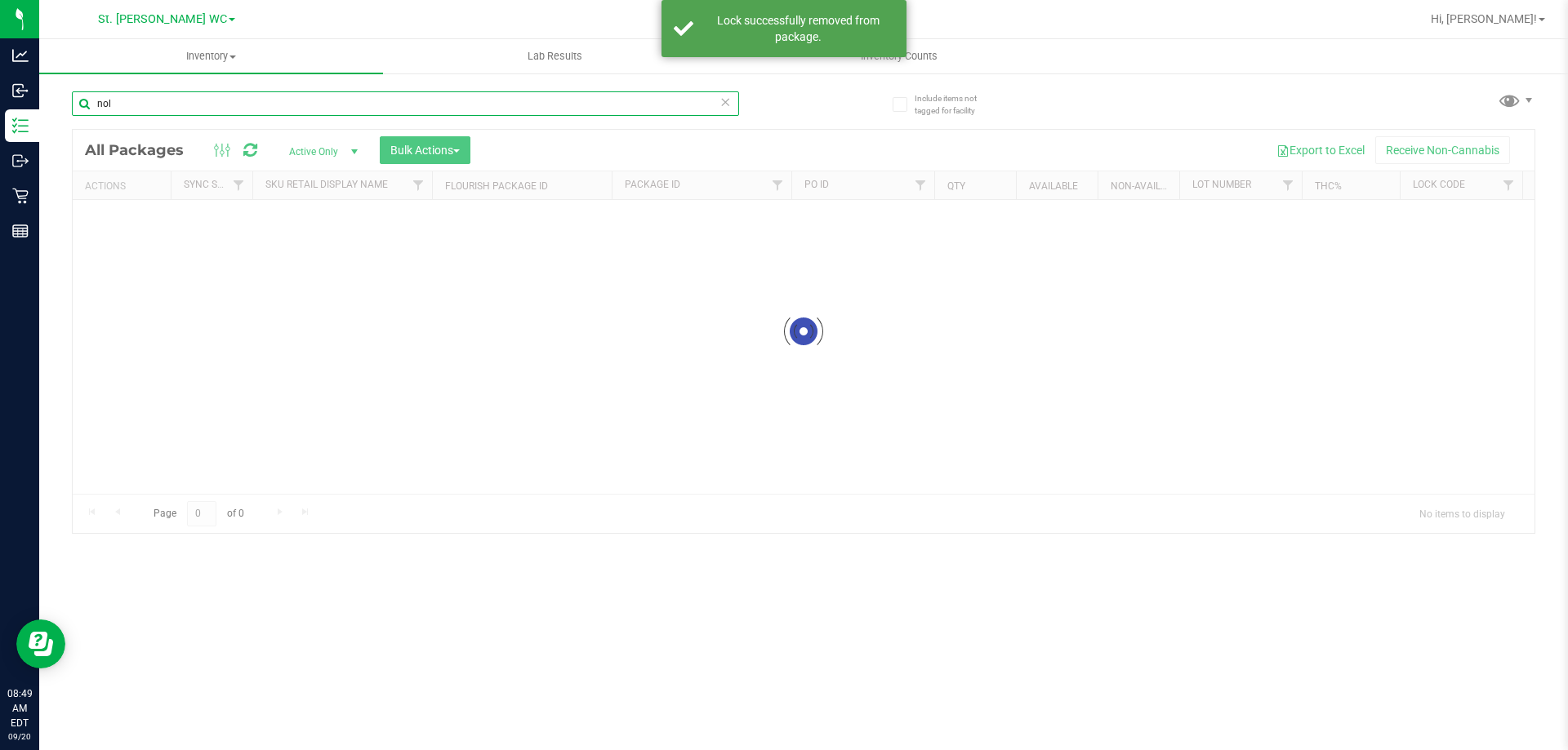
click at [163, 105] on input "nol" at bounding box center [406, 103] width 667 height 24
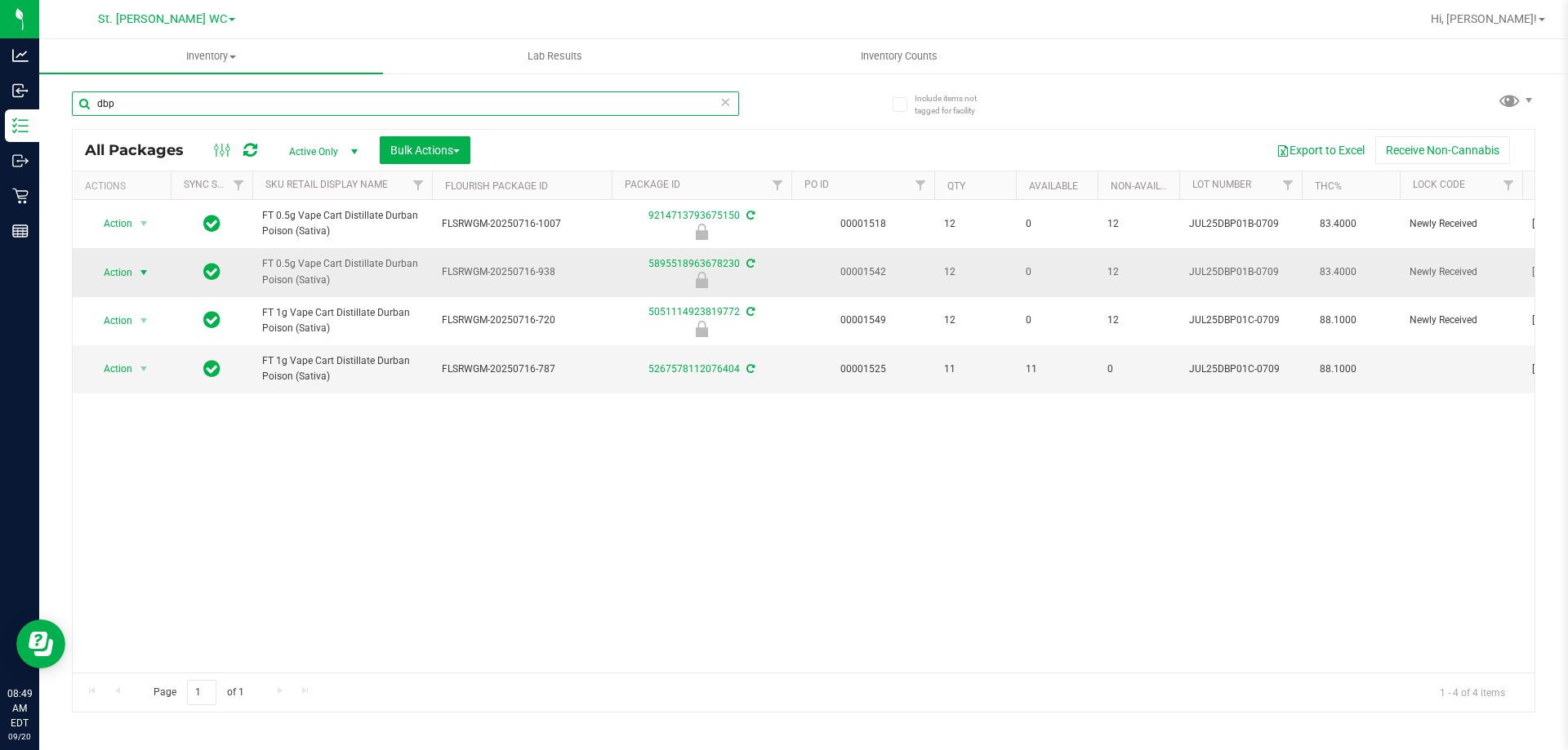
type input "dbp"
click at [141, 280] on td "Action Action Edit attributes Global inventory Locate package Package audit log…" at bounding box center [121, 272] width 98 height 48
click at [131, 272] on span "Action" at bounding box center [110, 272] width 44 height 23
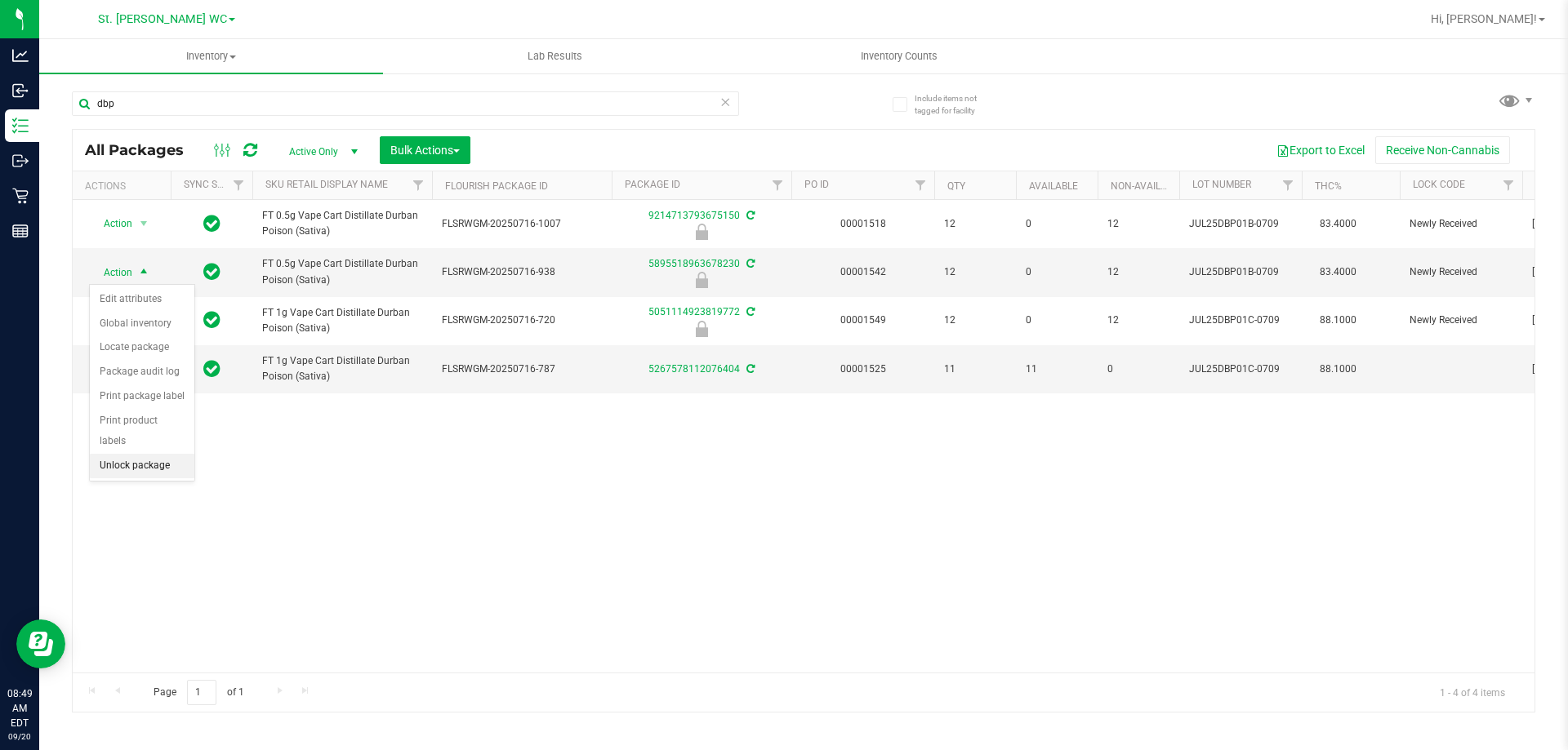
click at [147, 454] on li "Unlock package" at bounding box center [142, 466] width 104 height 24
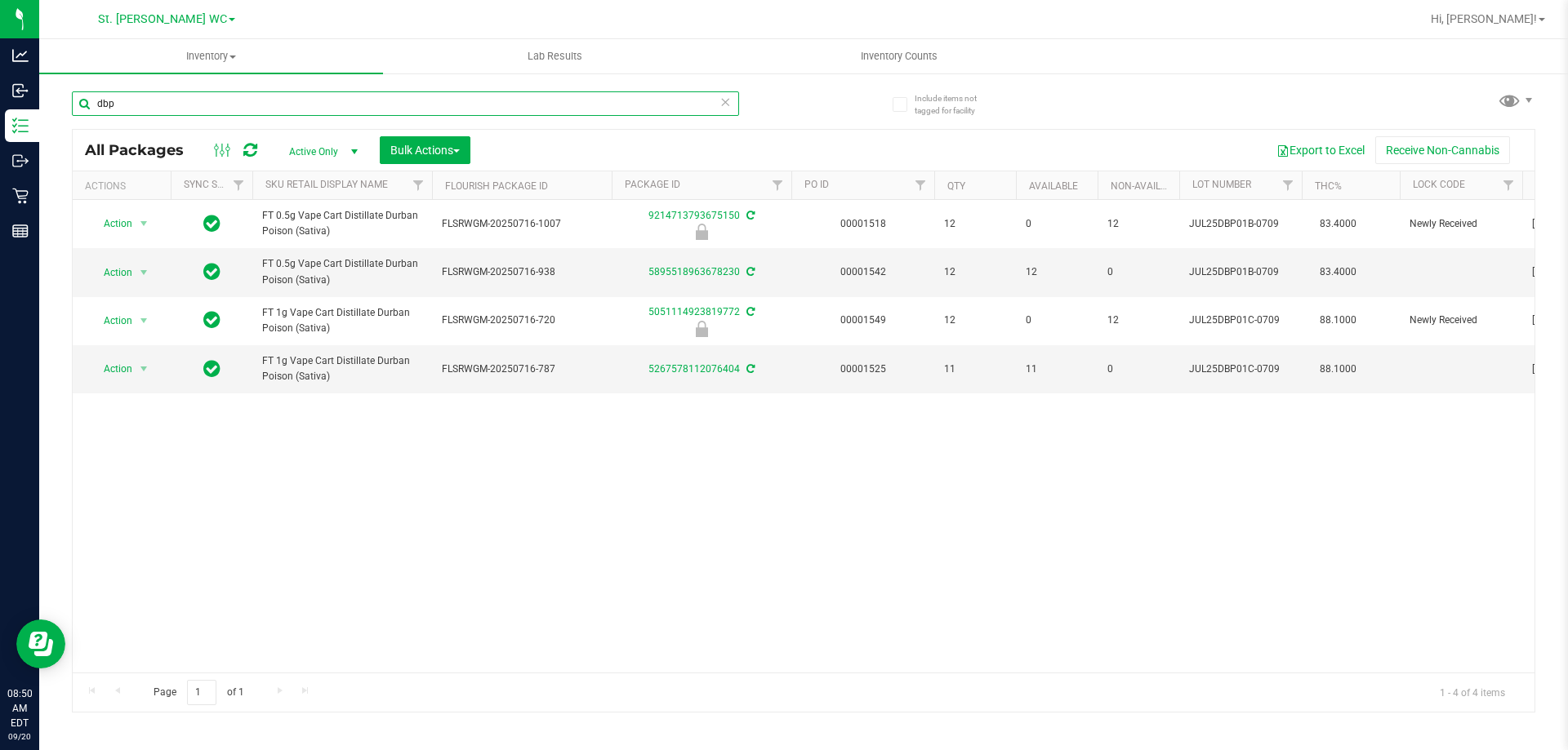
click at [135, 103] on input "dbp" at bounding box center [406, 103] width 667 height 24
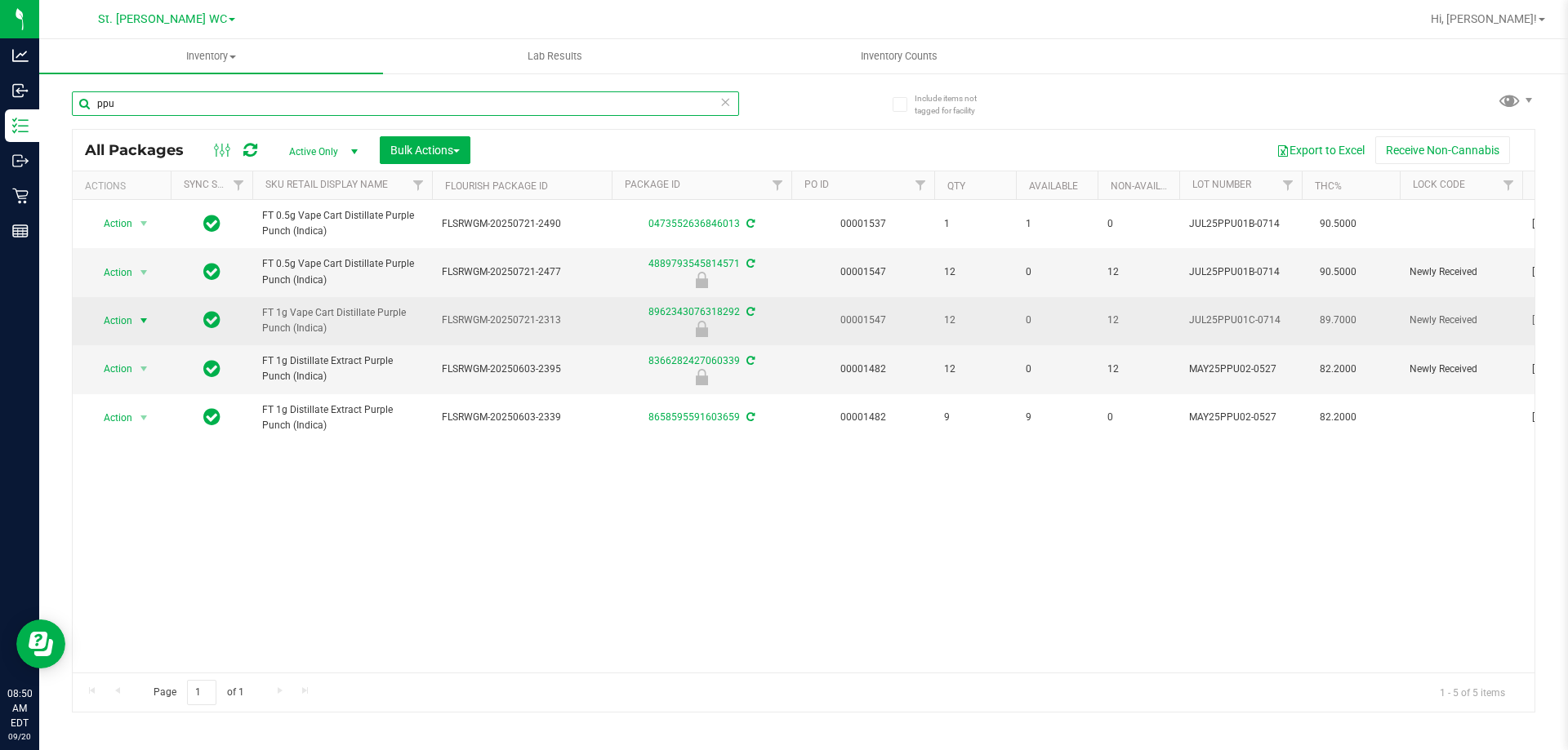
type input "ppu"
click at [142, 316] on span "select" at bounding box center [144, 320] width 13 height 13
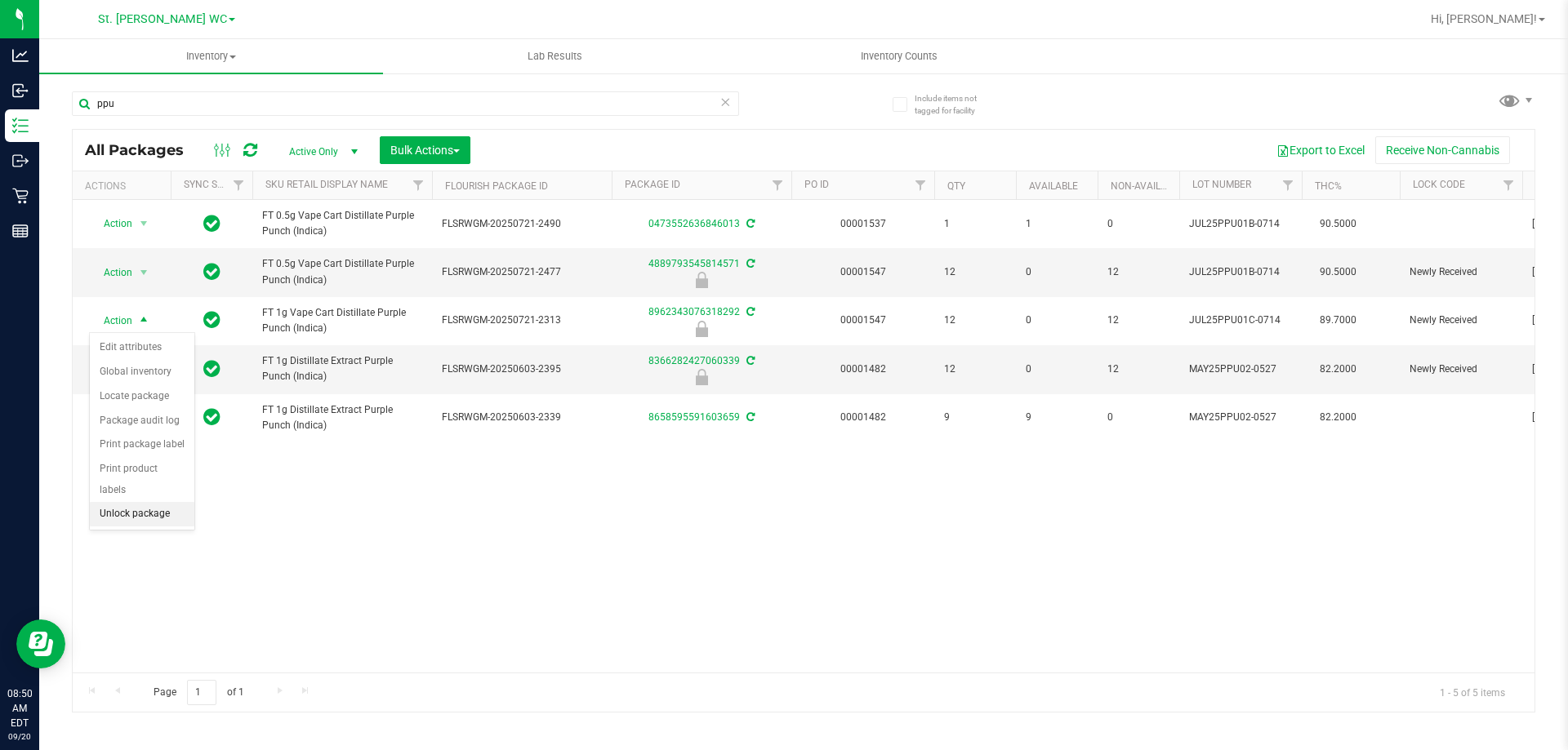
click at [145, 503] on li "Unlock package" at bounding box center [142, 514] width 104 height 24
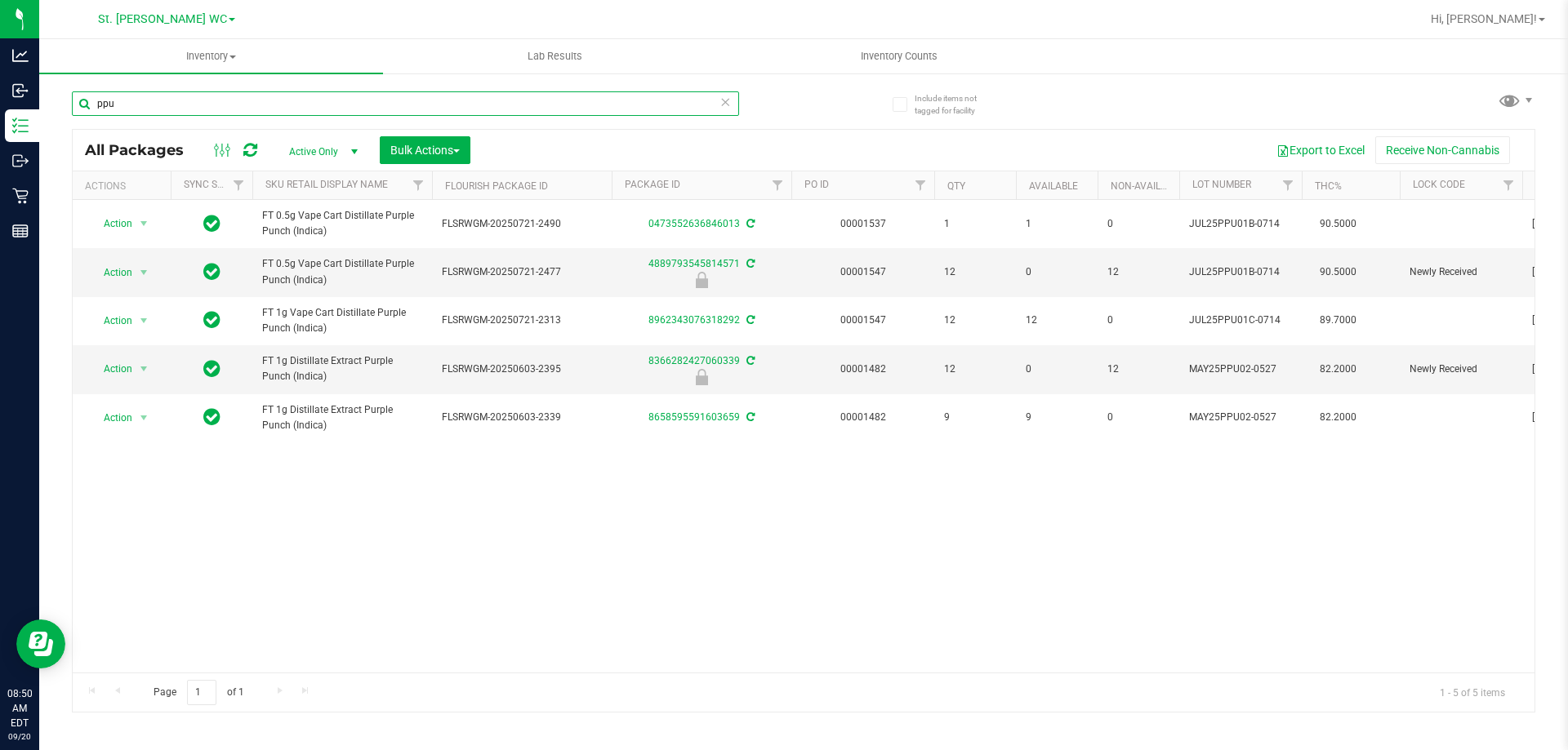
click at [173, 104] on input "ppu" at bounding box center [406, 103] width 667 height 24
click at [173, 103] on input "ppu" at bounding box center [406, 103] width 667 height 24
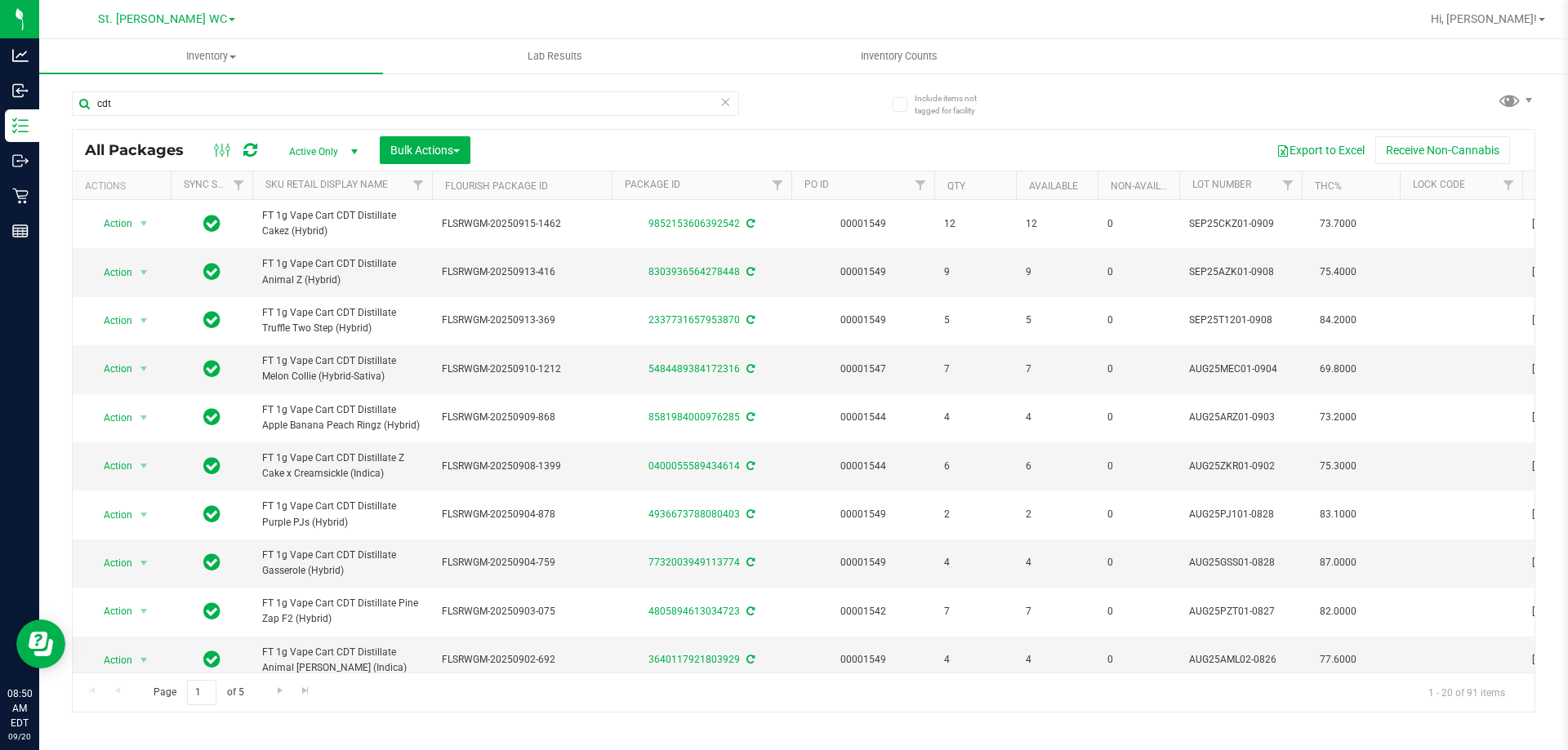
click at [319, 191] on th "Sku Retail Display Name" at bounding box center [342, 185] width 180 height 29
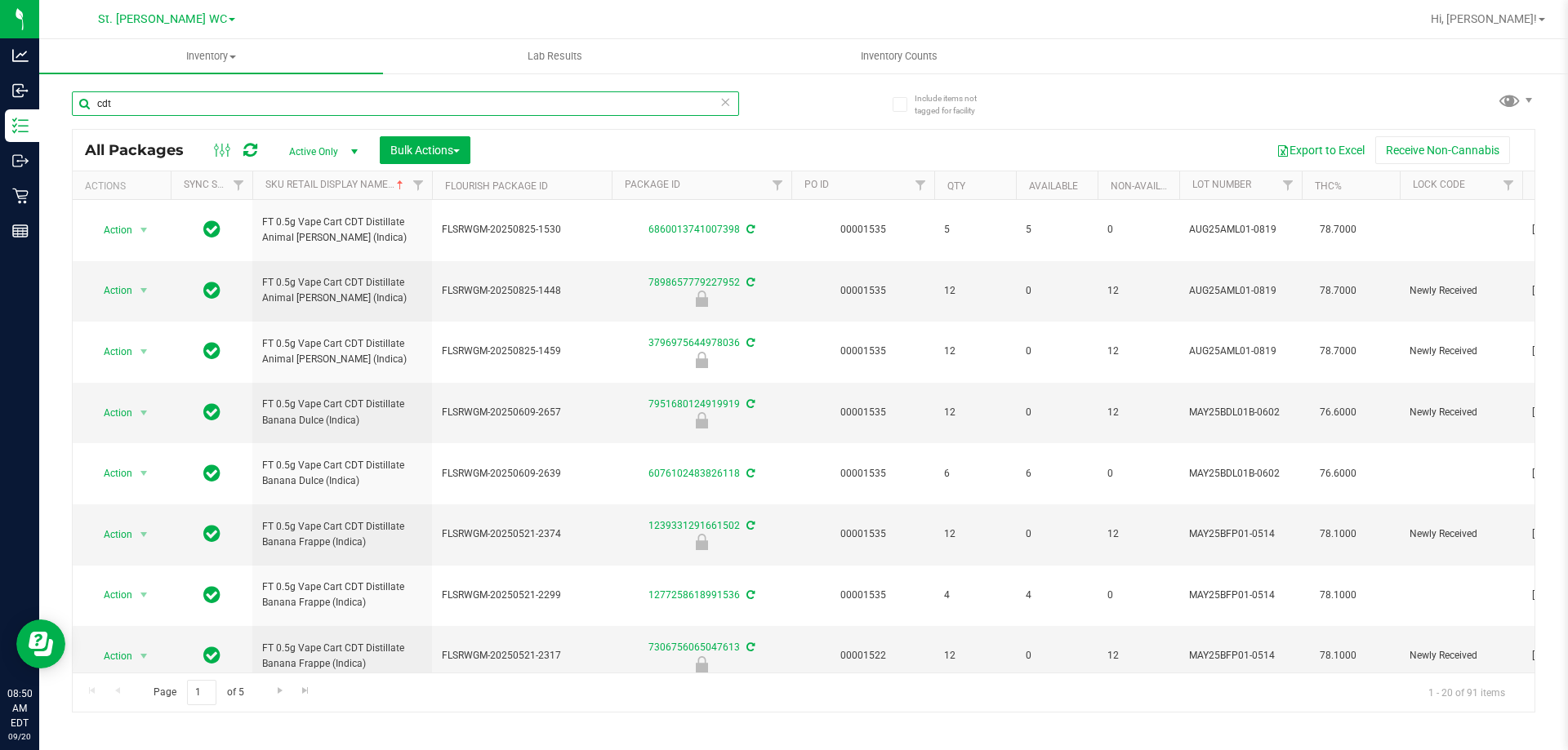
click at [148, 116] on input "cdt" at bounding box center [406, 103] width 667 height 24
click at [144, 113] on input "cdt" at bounding box center [406, 103] width 667 height 24
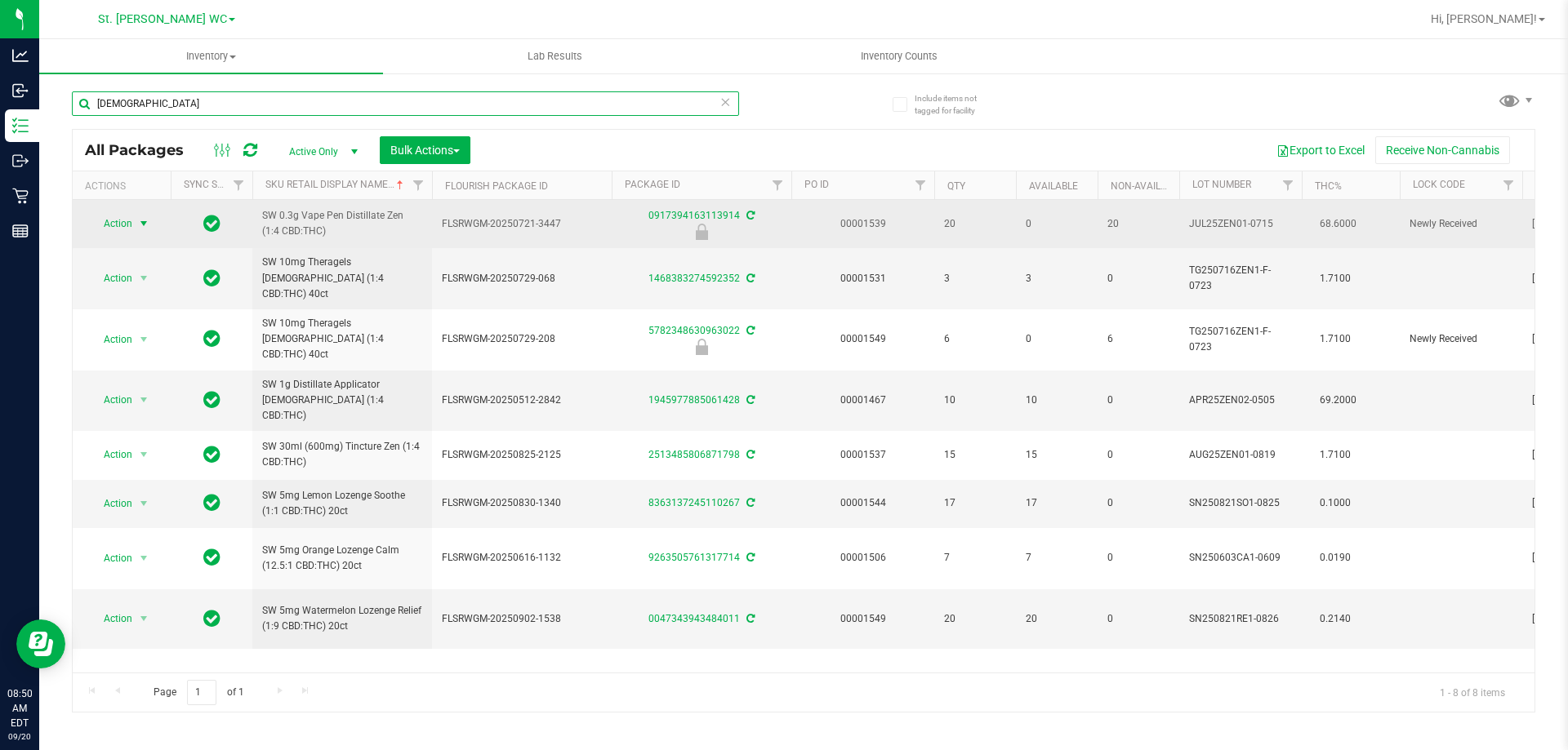
type input "[DEMOGRAPHIC_DATA]"
click at [124, 227] on span "Action" at bounding box center [110, 224] width 44 height 23
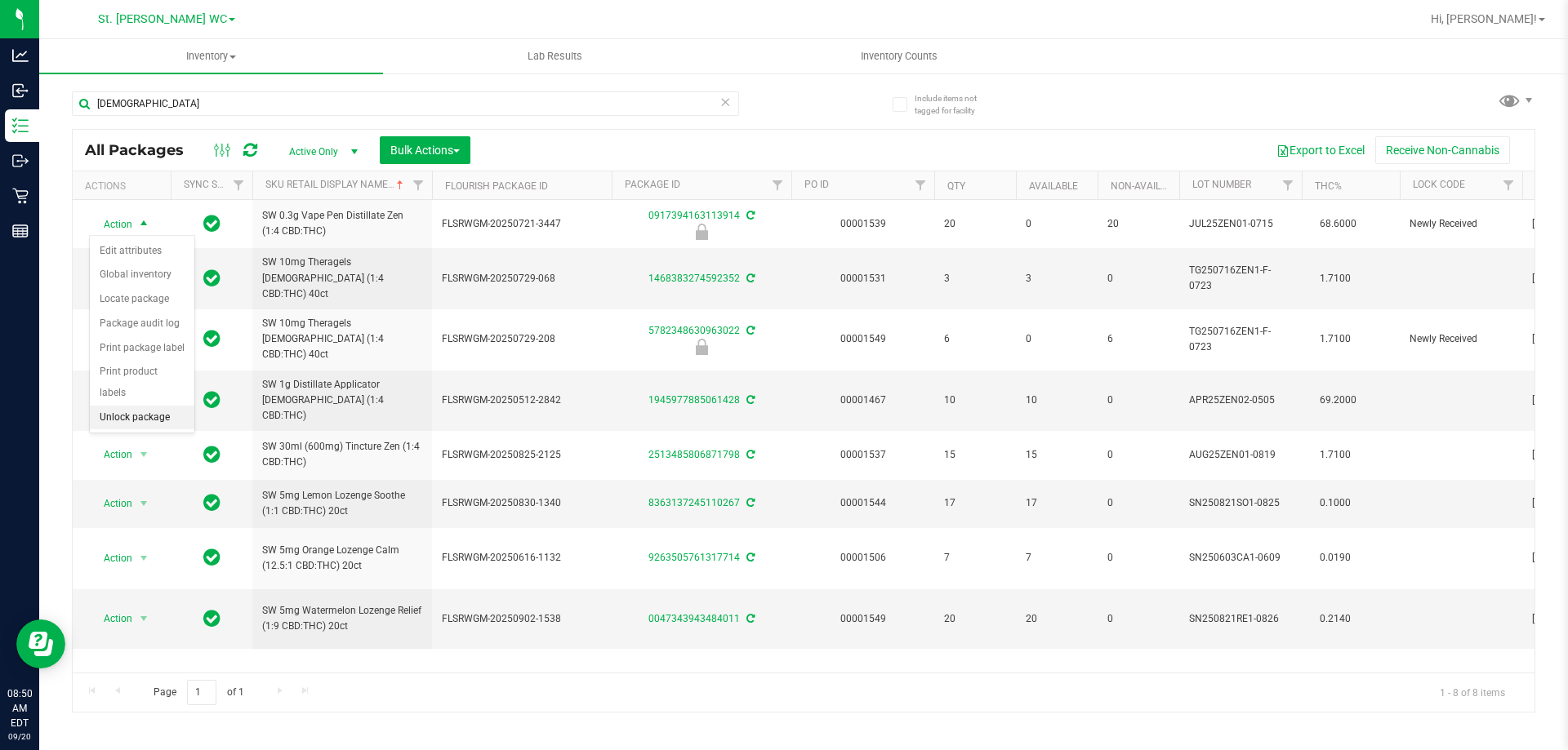
click at [139, 405] on li "Unlock package" at bounding box center [142, 417] width 104 height 24
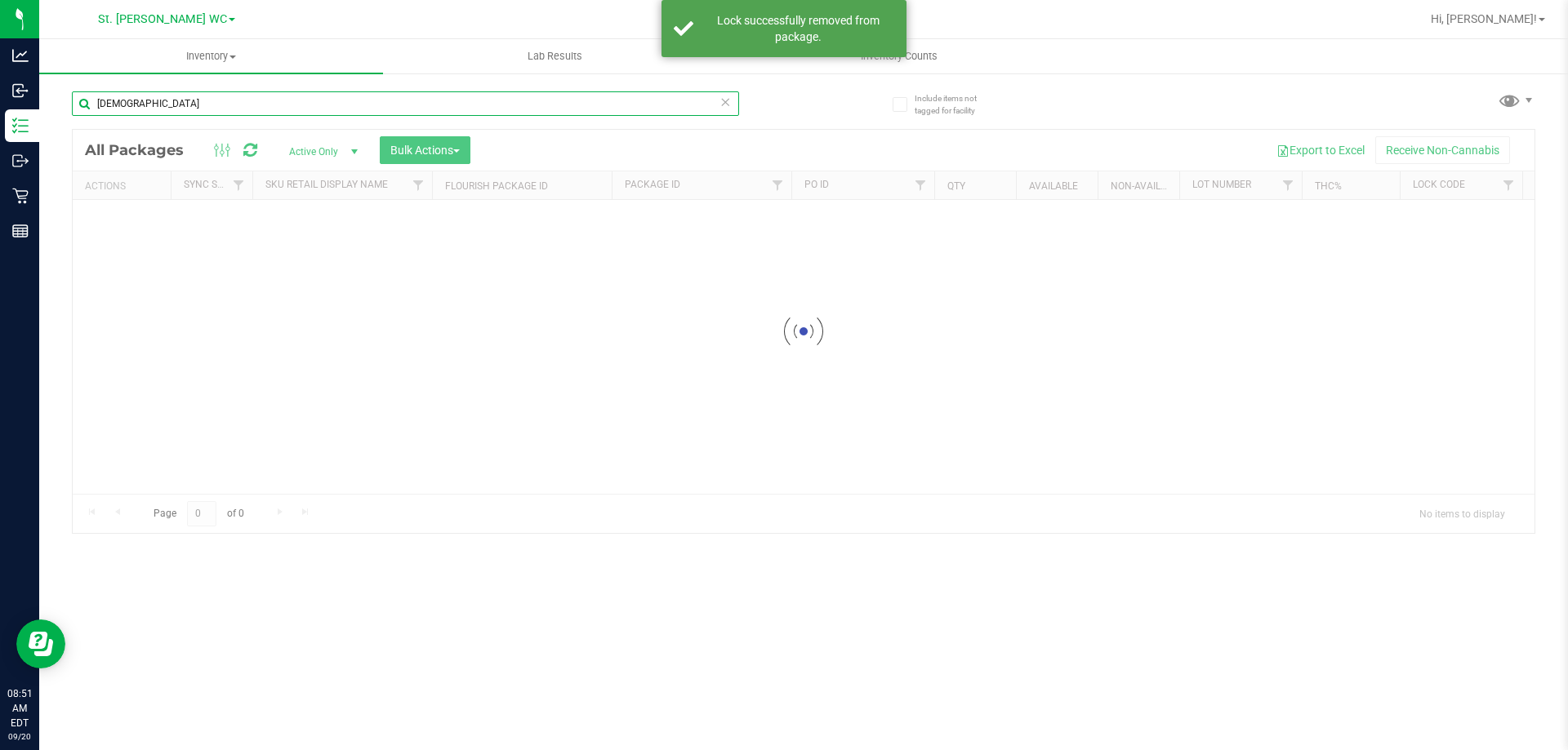
click at [227, 106] on input "[DEMOGRAPHIC_DATA]" at bounding box center [406, 103] width 667 height 24
click at [227, 106] on div "Inventory All packages All inventory Waste log Create inventory Lab Results Inv…" at bounding box center [804, 394] width 1529 height 711
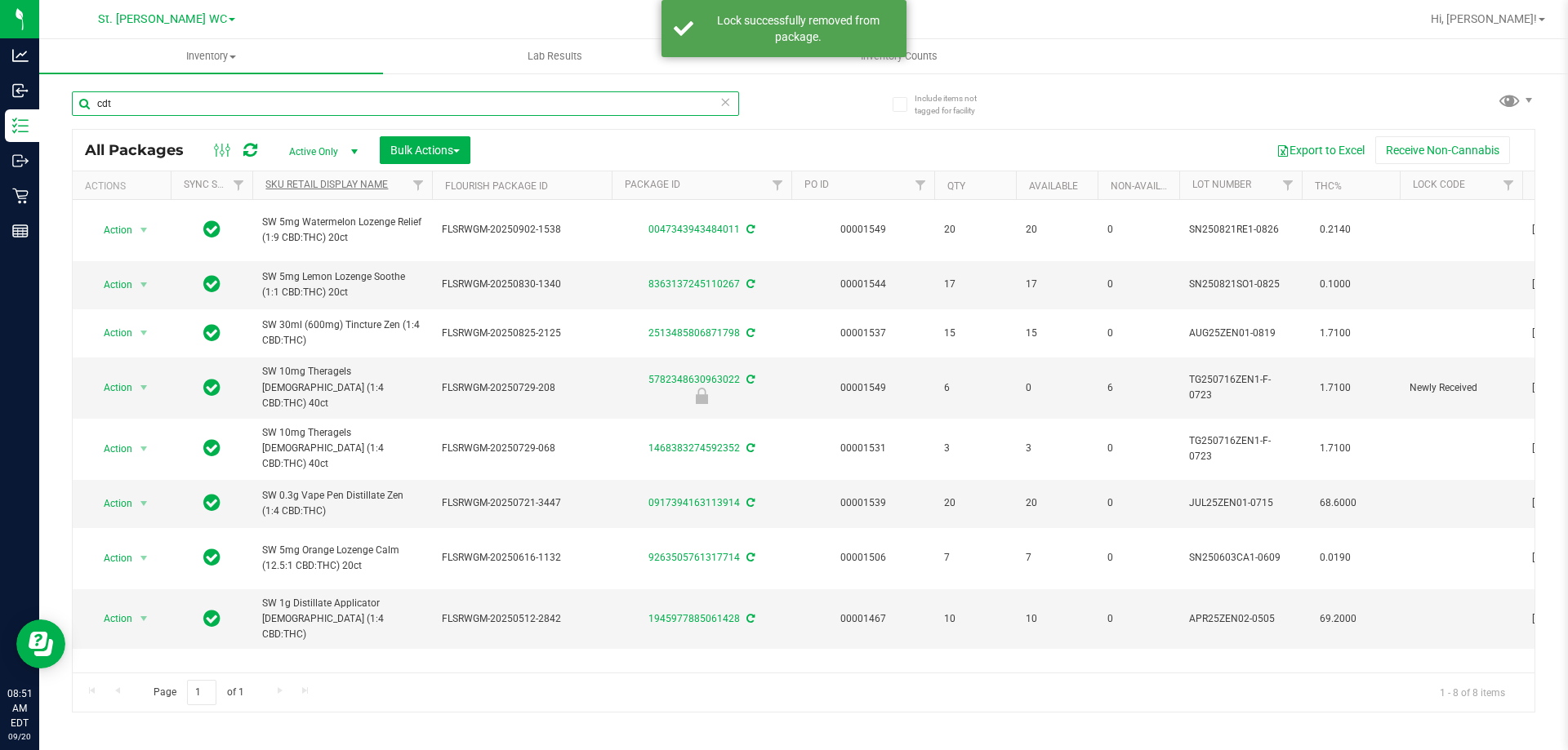
type input "cdt"
click at [373, 189] on link "Sku Retail Display Name" at bounding box center [326, 184] width 122 height 11
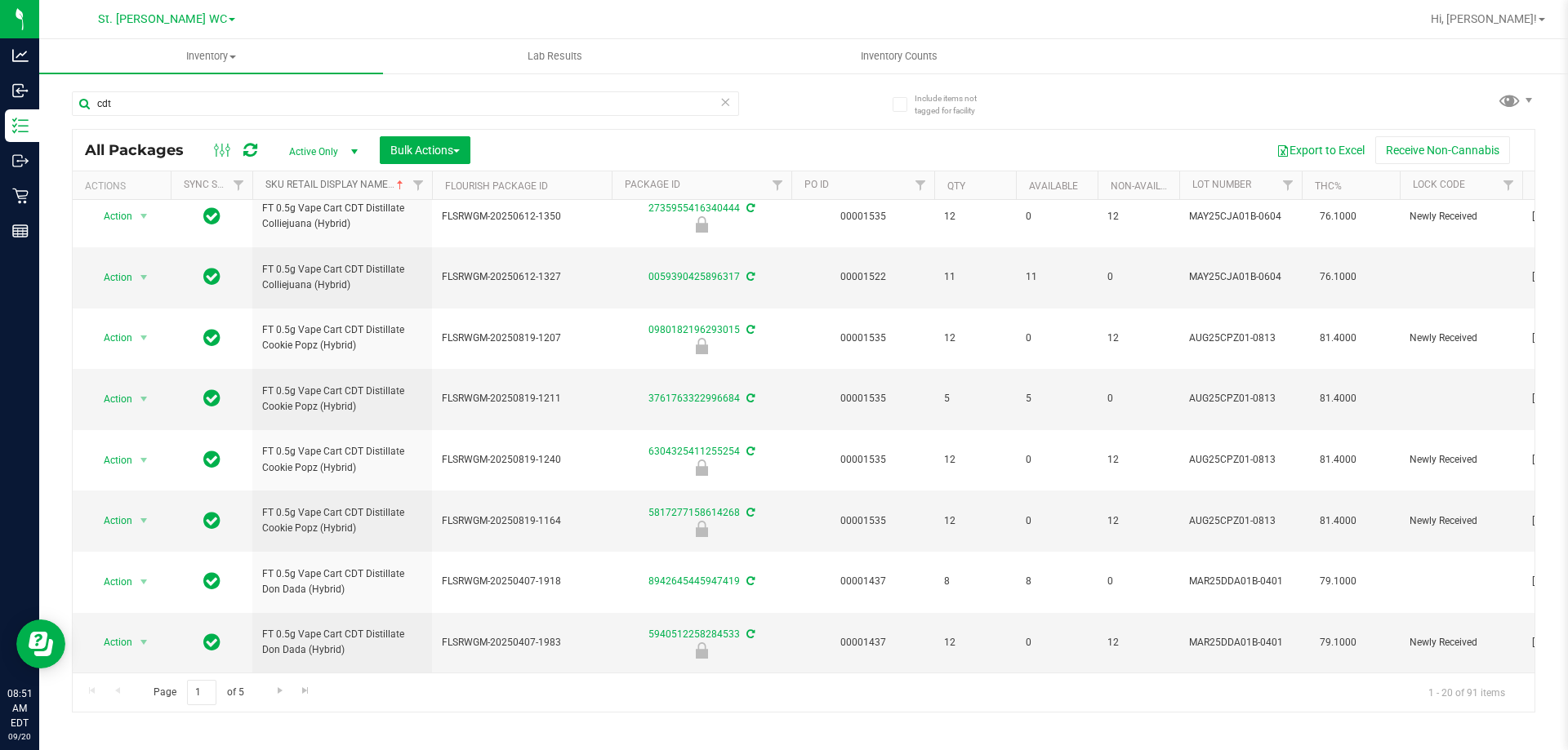
scroll to position [757, 0]
click at [274, 696] on span "Go to the next page" at bounding box center [280, 690] width 13 height 13
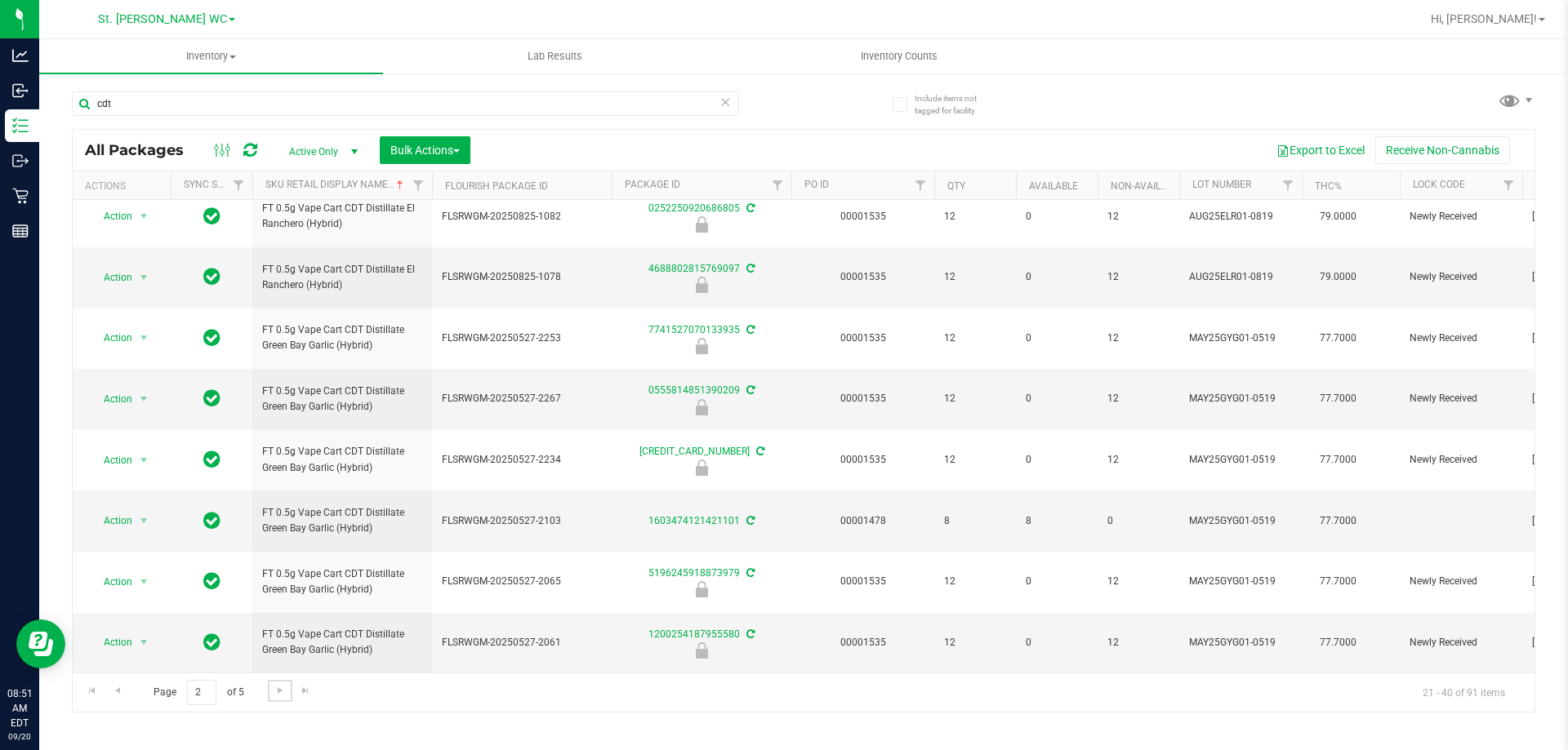
scroll to position [757, 0]
click at [280, 690] on span "Go to the next page" at bounding box center [280, 690] width 13 height 13
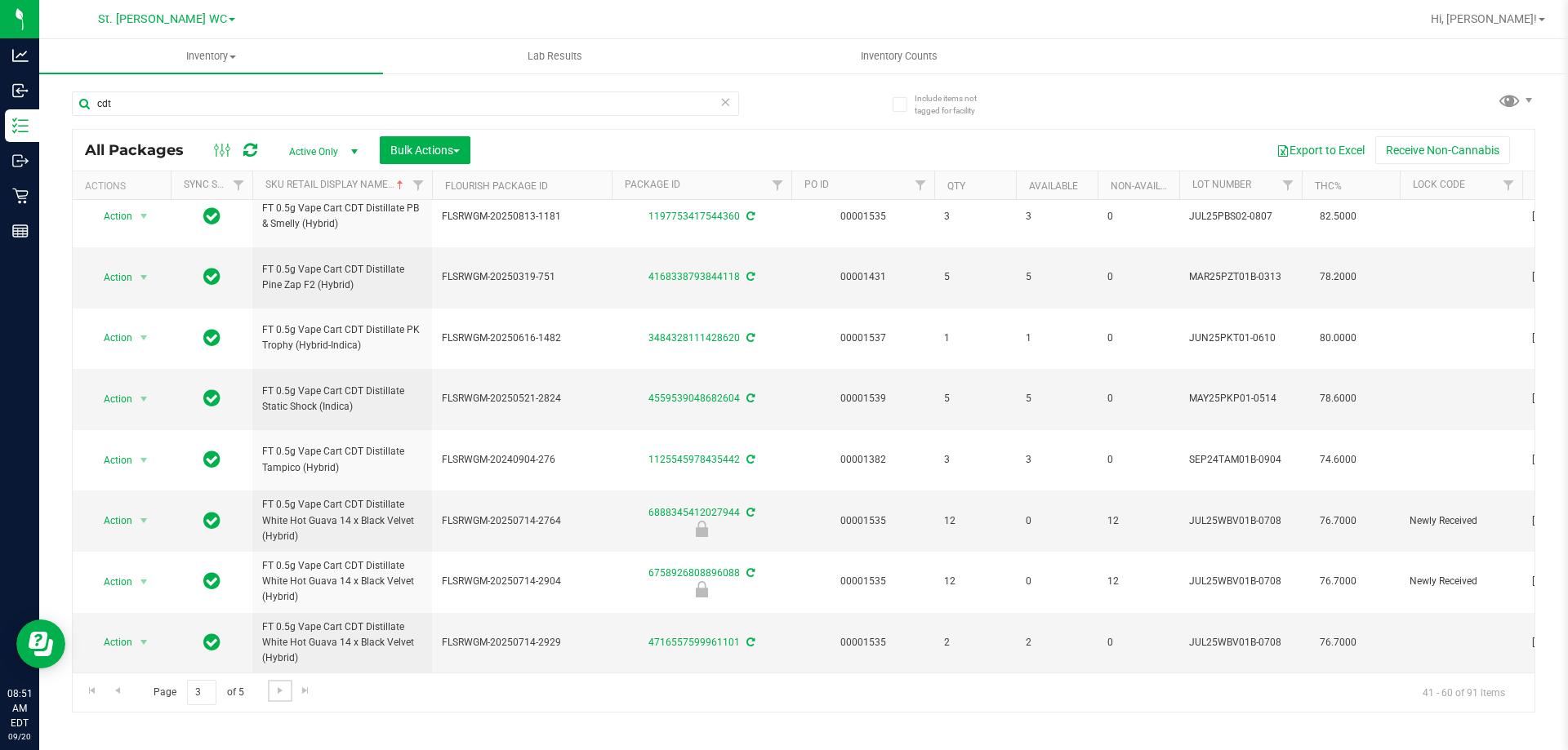
scroll to position [757, 0]
click at [280, 688] on span "Go to the next page" at bounding box center [280, 690] width 13 height 13
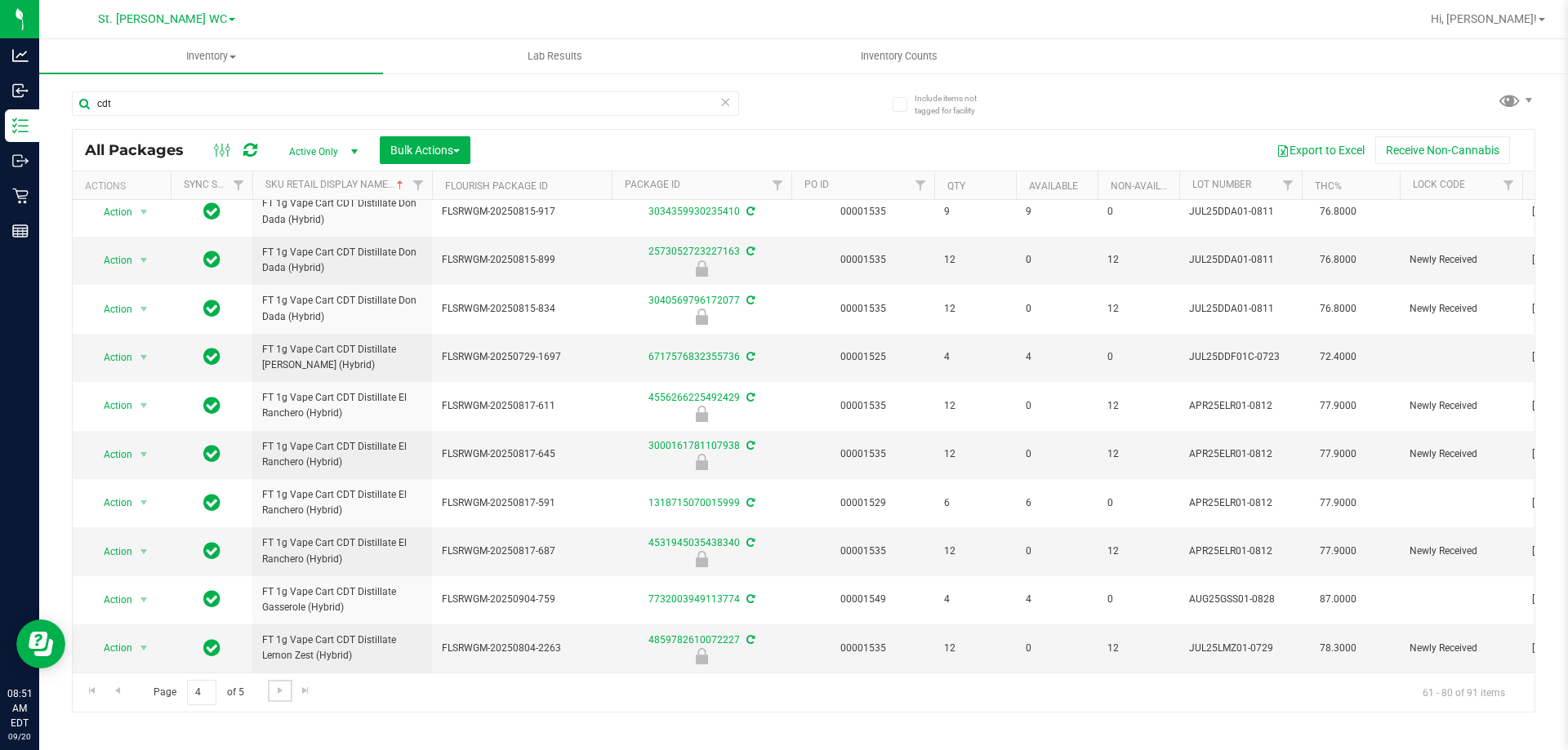
scroll to position [633, 0]
click at [285, 689] on span "Go to the next page" at bounding box center [280, 690] width 13 height 13
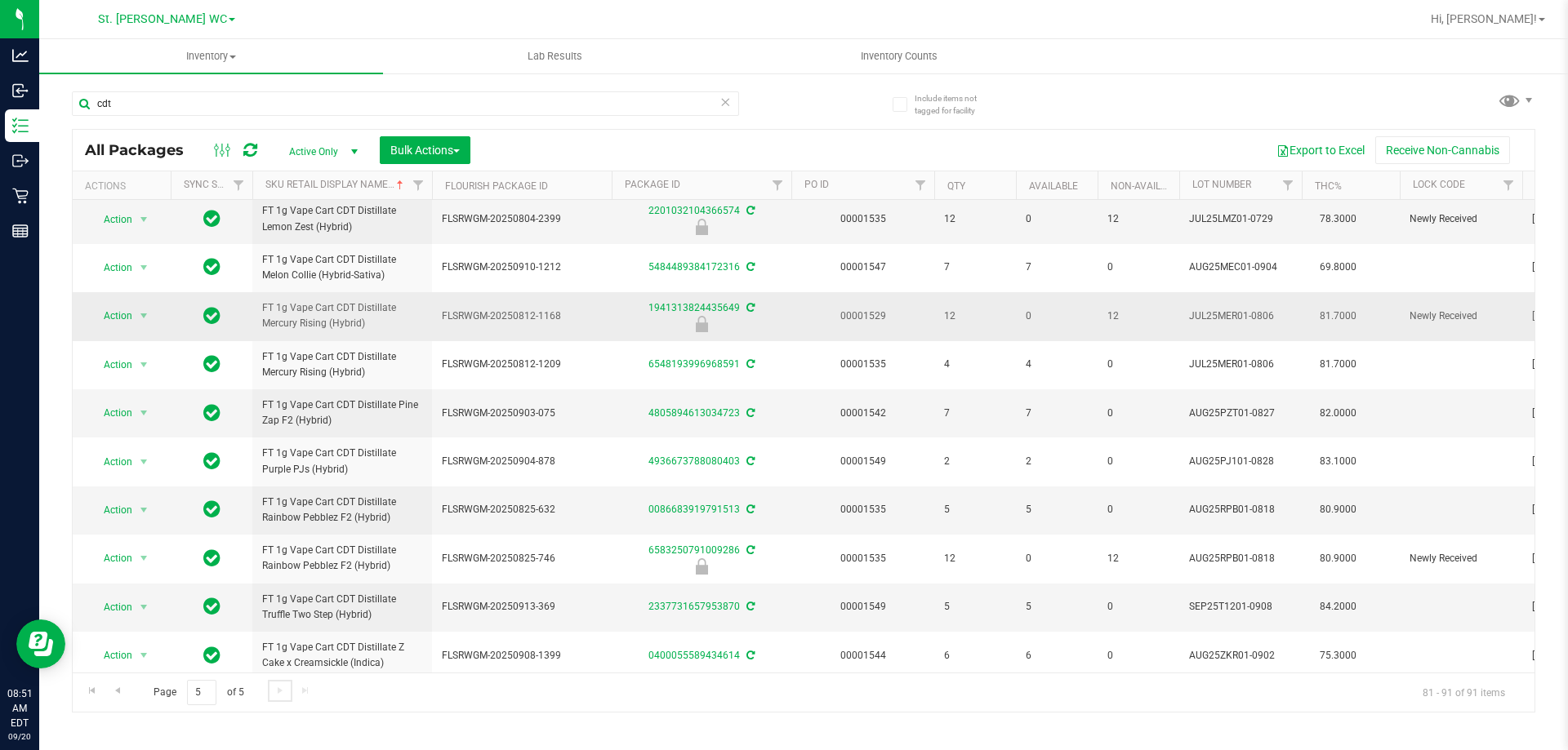
scroll to position [159, 0]
